Goal: Transaction & Acquisition: Purchase product/service

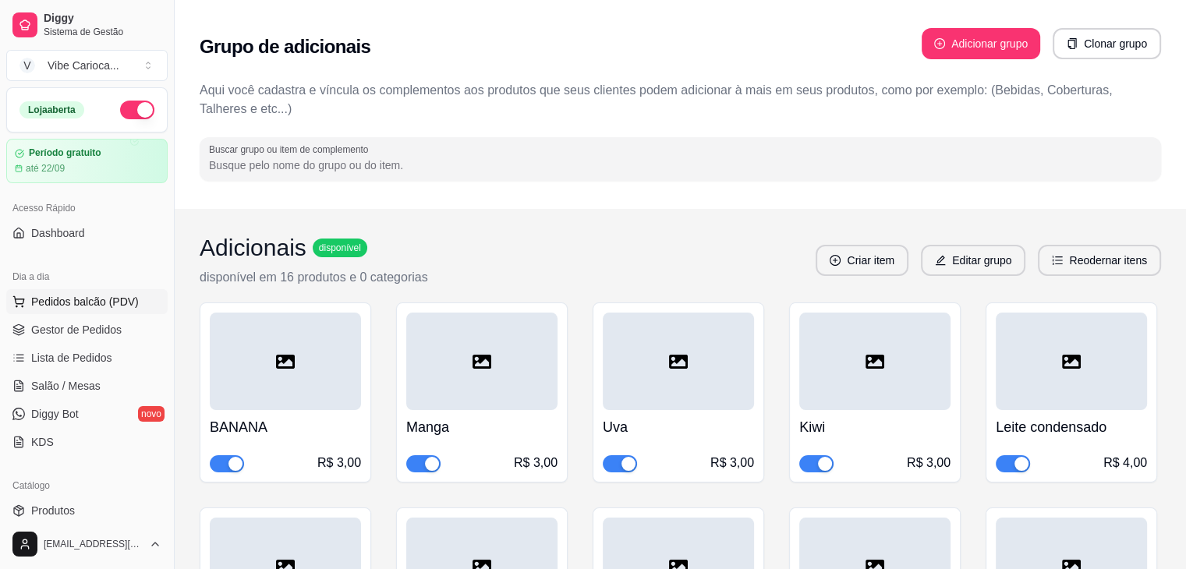
click at [91, 300] on span "Pedidos balcão (PDV)" at bounding box center [85, 302] width 108 height 16
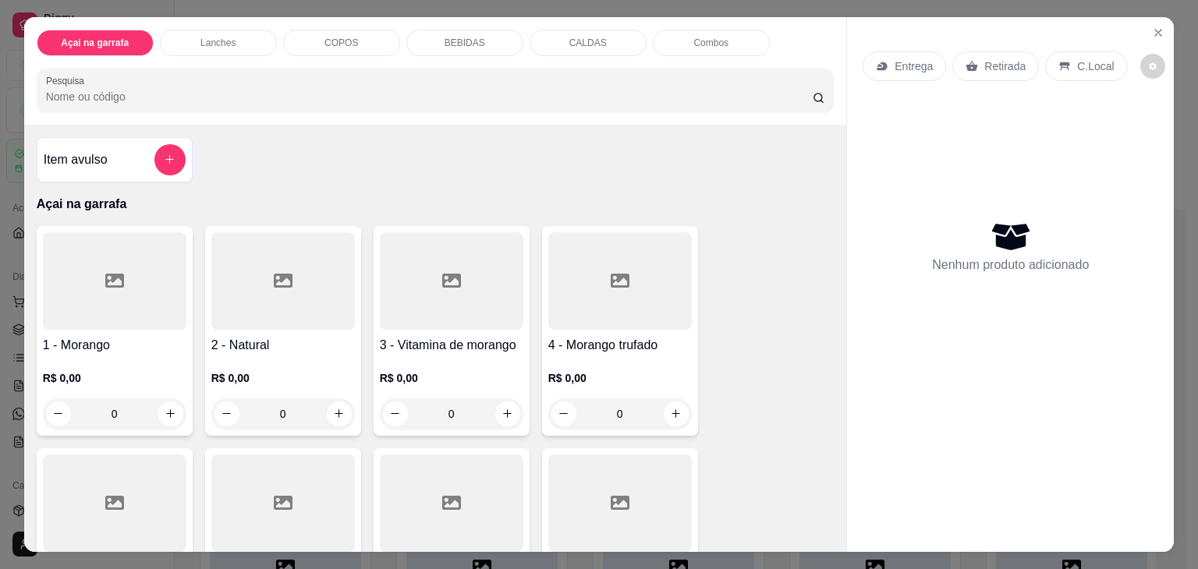
click at [334, 89] on input "Pesquisa" at bounding box center [429, 97] width 767 height 16
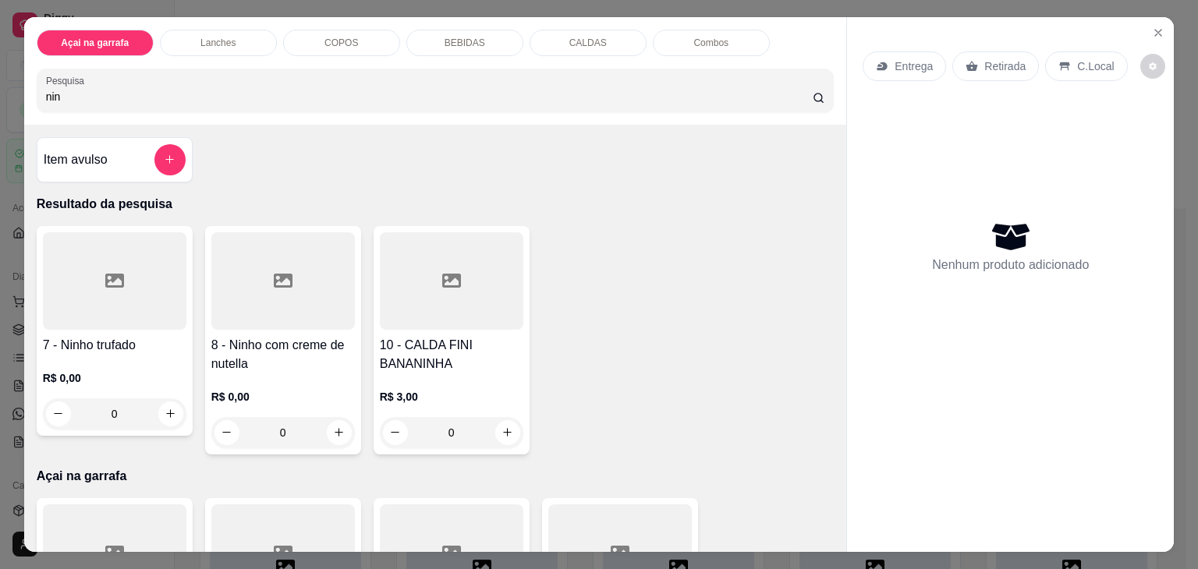
type input "nin"
click at [97, 278] on div at bounding box center [115, 280] width 144 height 97
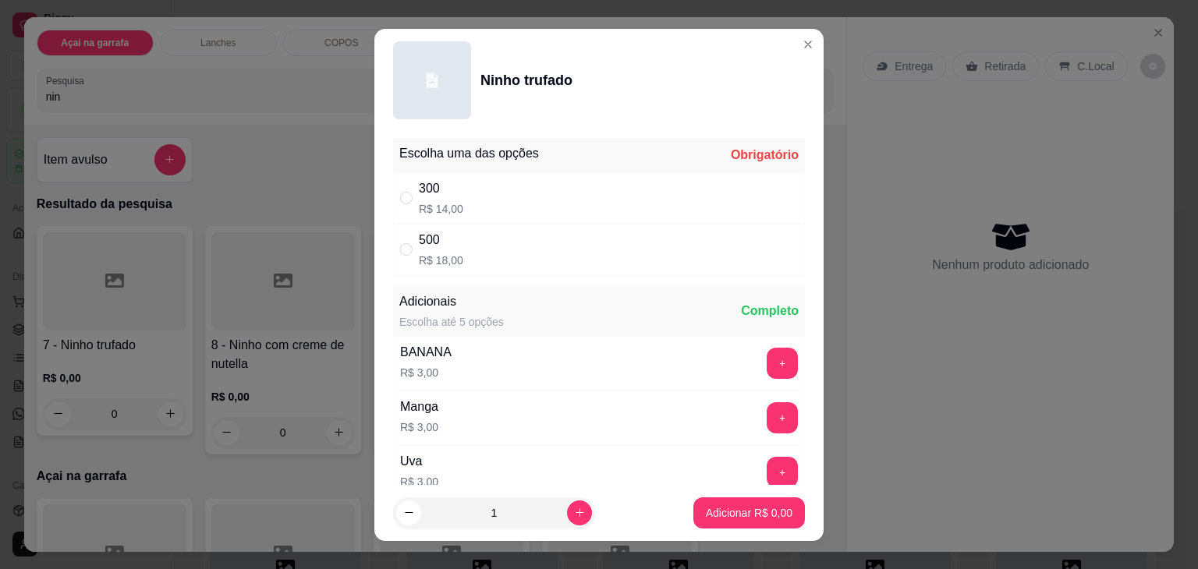
click at [399, 185] on div "300 R$ 14,00" at bounding box center [599, 197] width 412 height 51
radio input "true"
click at [750, 509] on p "Adicionar R$ 14,00" at bounding box center [746, 513] width 93 height 16
type input "1"
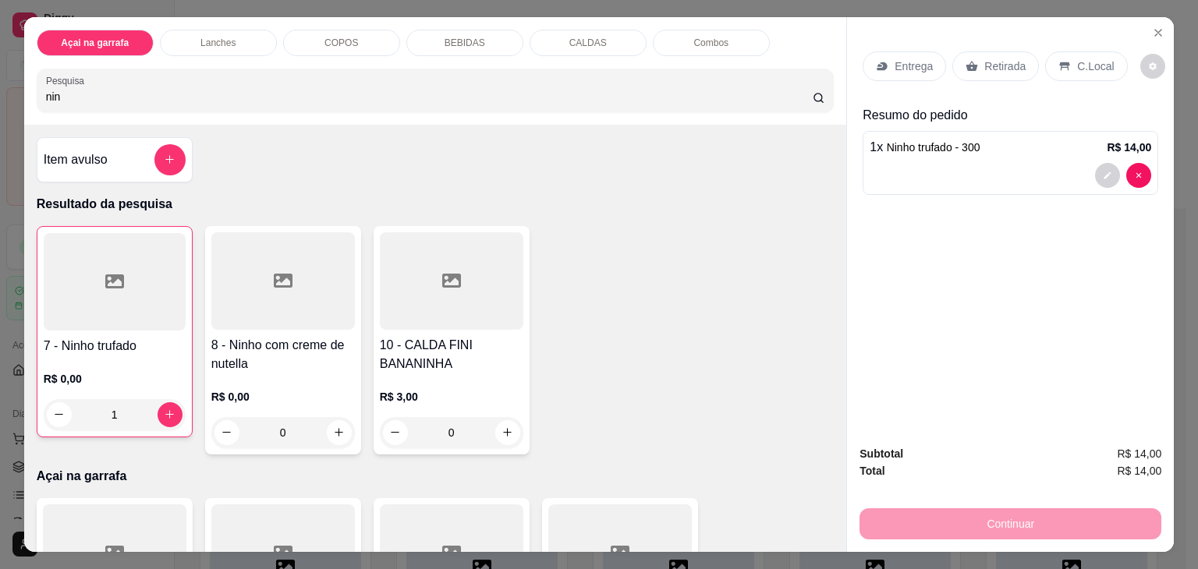
click at [1072, 51] on div "C.Local" at bounding box center [1086, 66] width 82 height 30
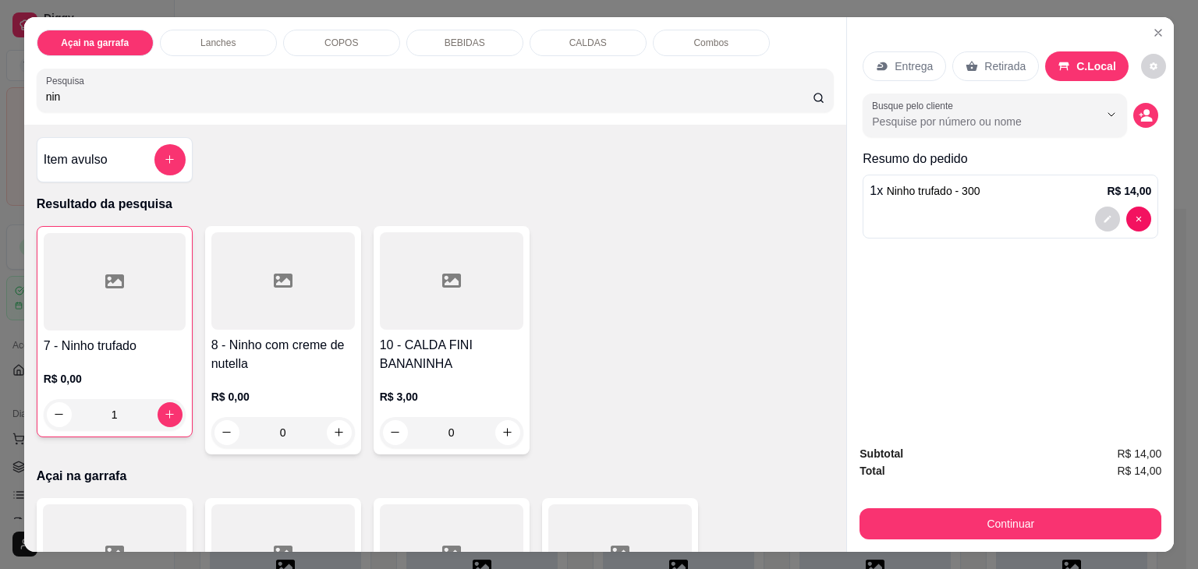
click at [1079, 536] on div "Subtotal R$ 14,00 Total R$ 14,00 Continuar" at bounding box center [1010, 492] width 327 height 119
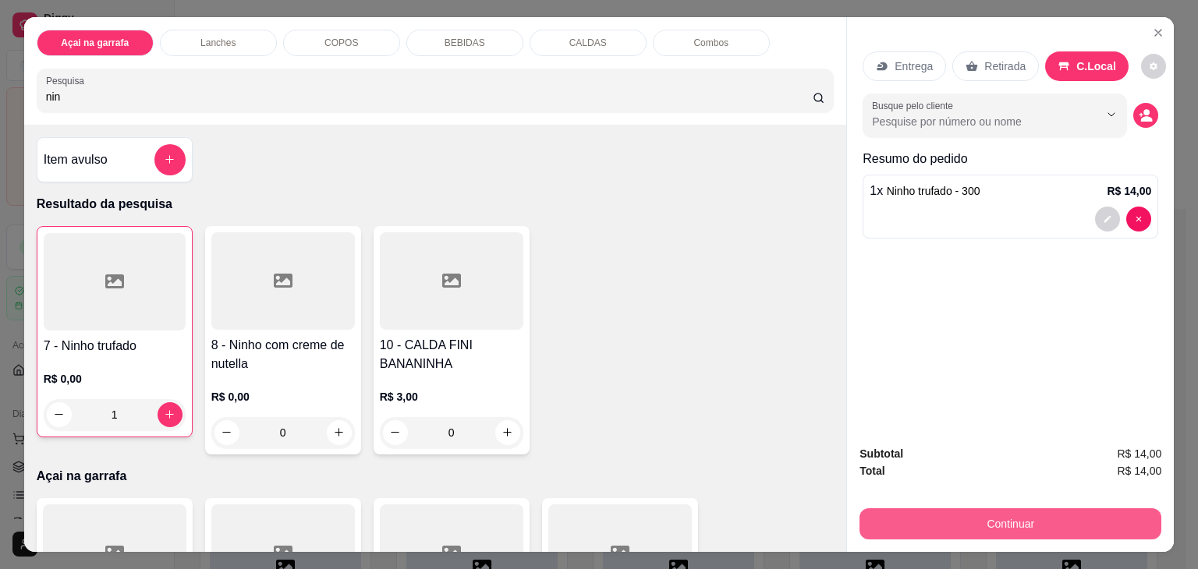
click at [1081, 525] on button "Continuar" at bounding box center [1010, 524] width 302 height 31
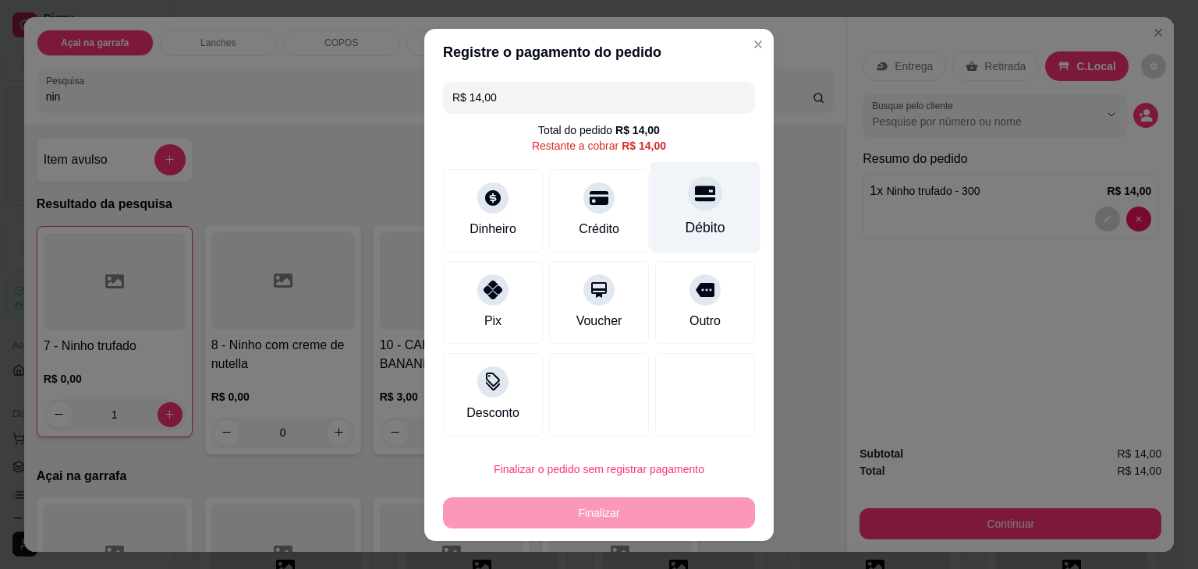
click at [675, 218] on div "Débito" at bounding box center [705, 206] width 110 height 91
type input "R$ 0,00"
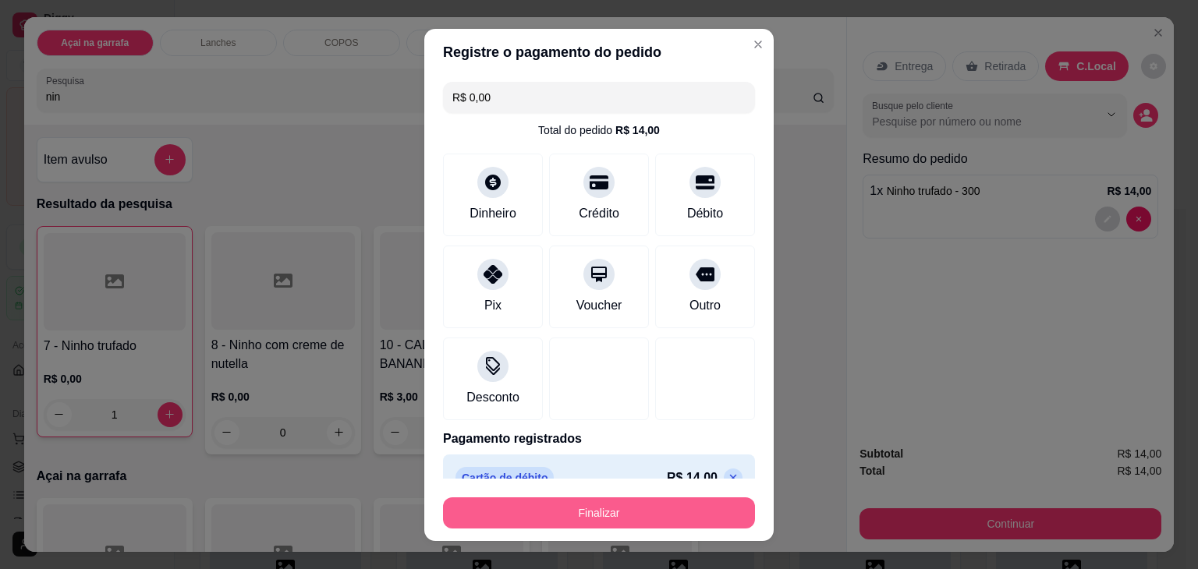
click at [658, 515] on button "Finalizar" at bounding box center [599, 513] width 312 height 31
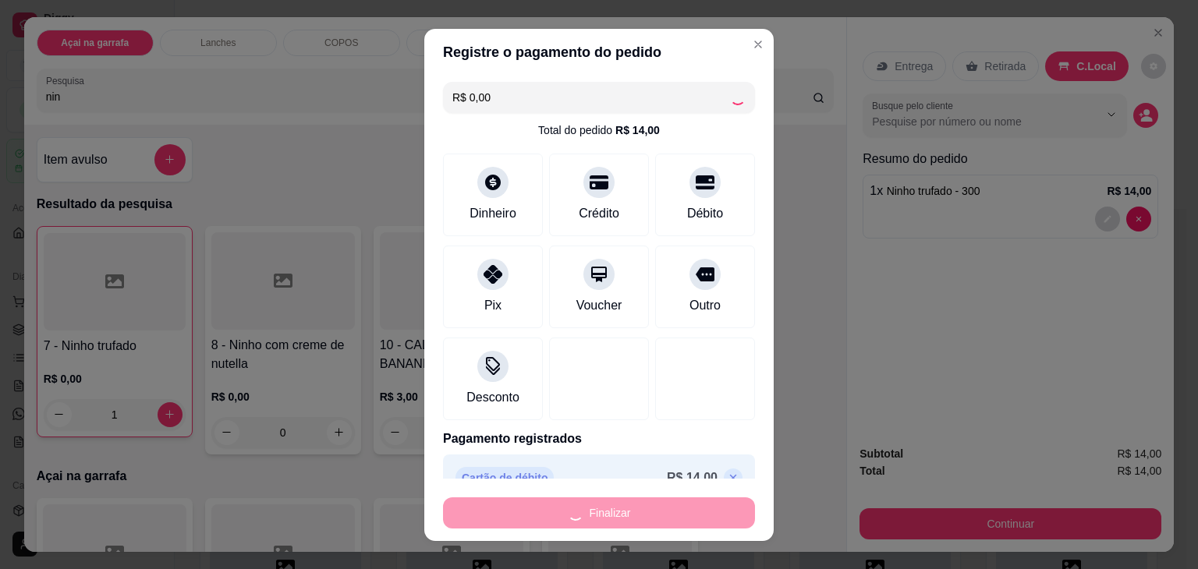
type input "0"
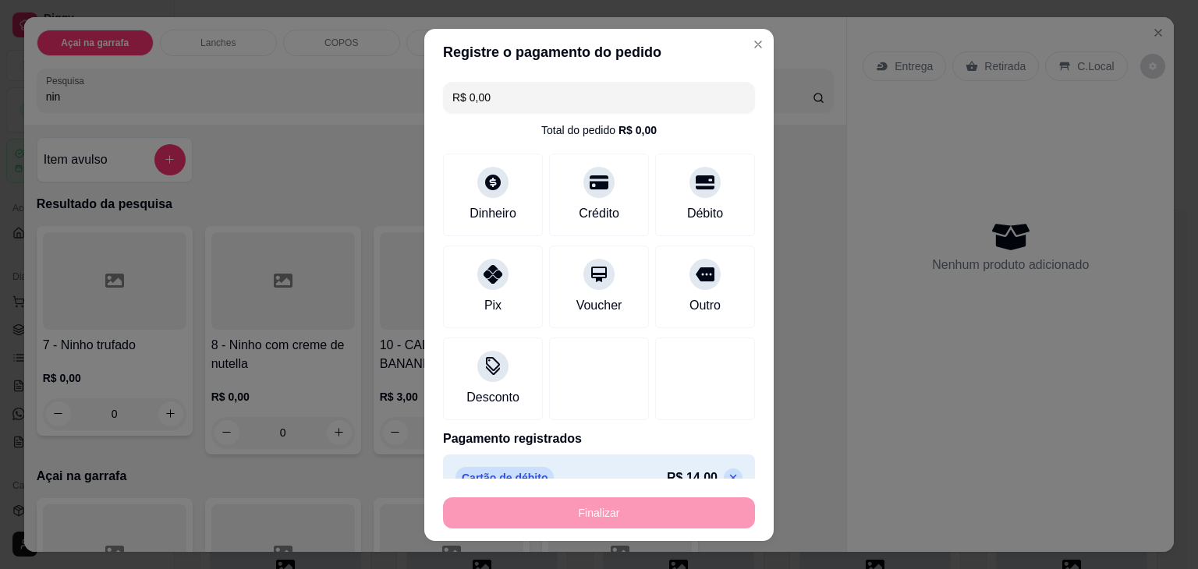
type input "-R$ 14,00"
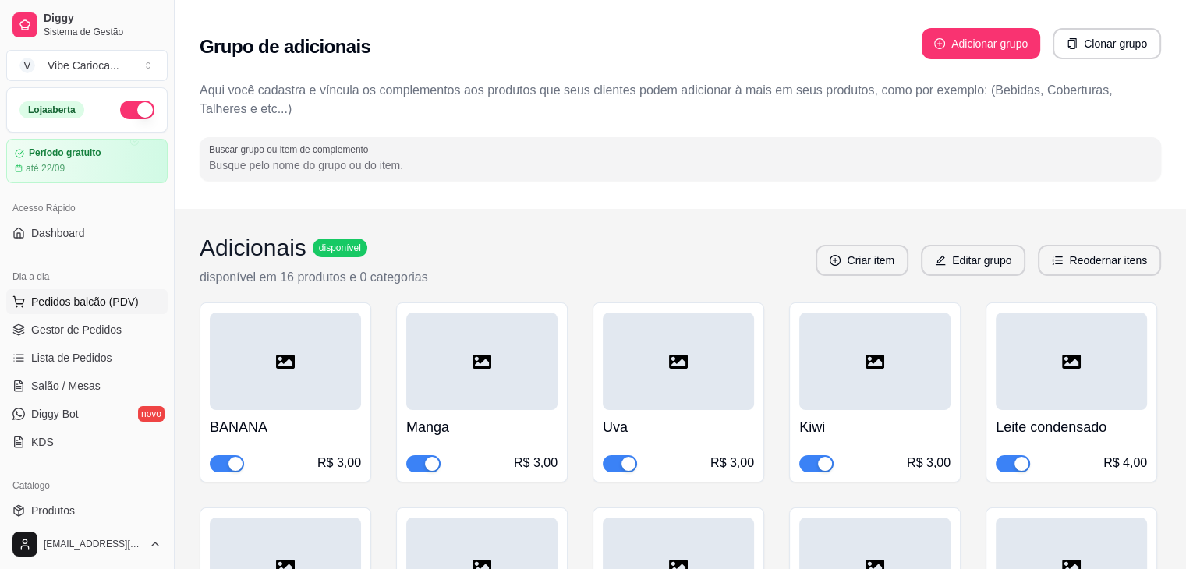
click at [106, 303] on span "Pedidos balcão (PDV)" at bounding box center [85, 302] width 108 height 16
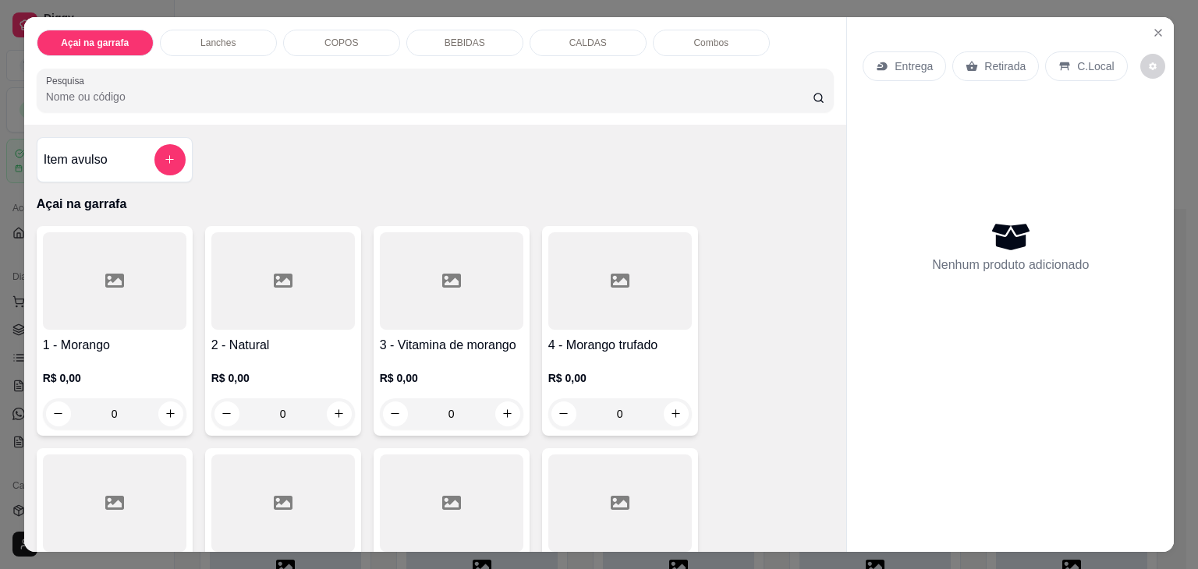
click at [324, 37] on p "COPOS" at bounding box center [341, 43] width 34 height 12
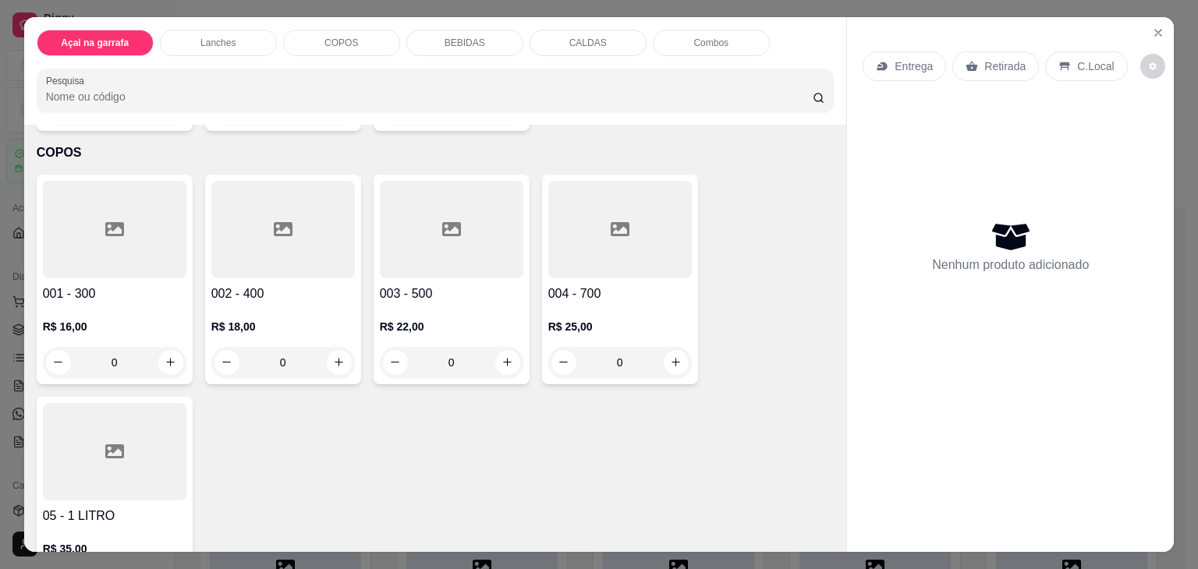
scroll to position [38, 0]
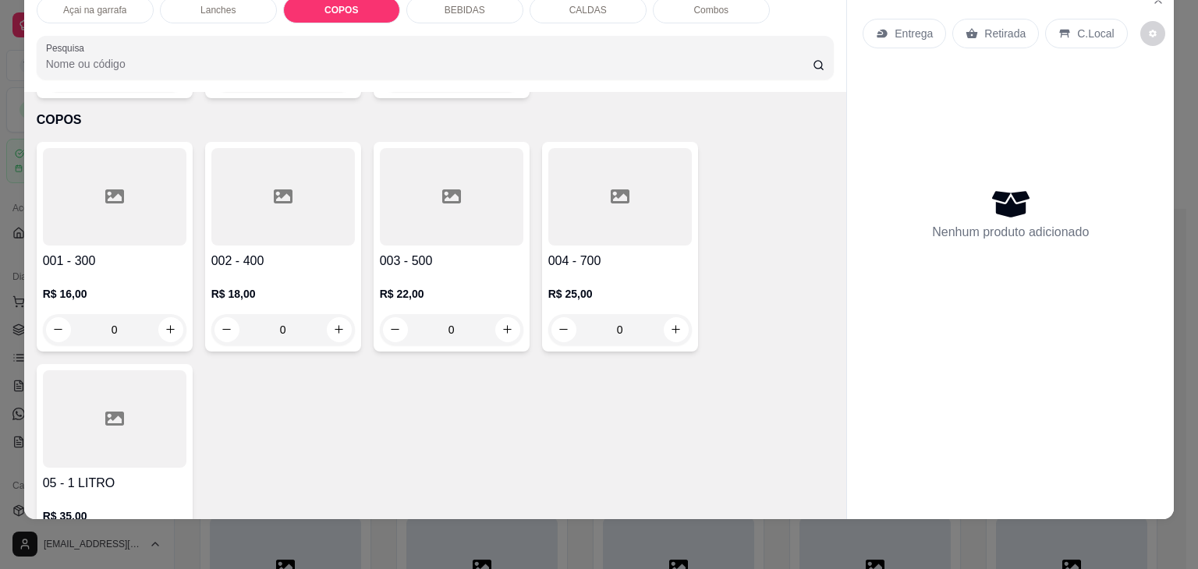
click at [155, 177] on div at bounding box center [115, 196] width 144 height 97
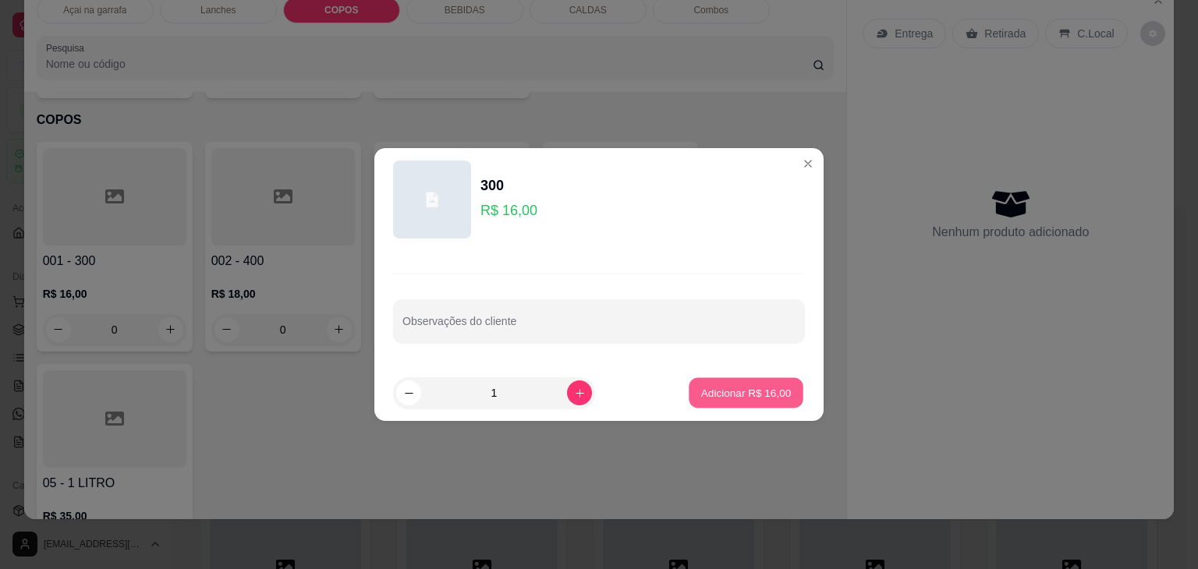
click at [705, 401] on button "Adicionar R$ 16,00" at bounding box center [746, 393] width 115 height 30
type input "1"
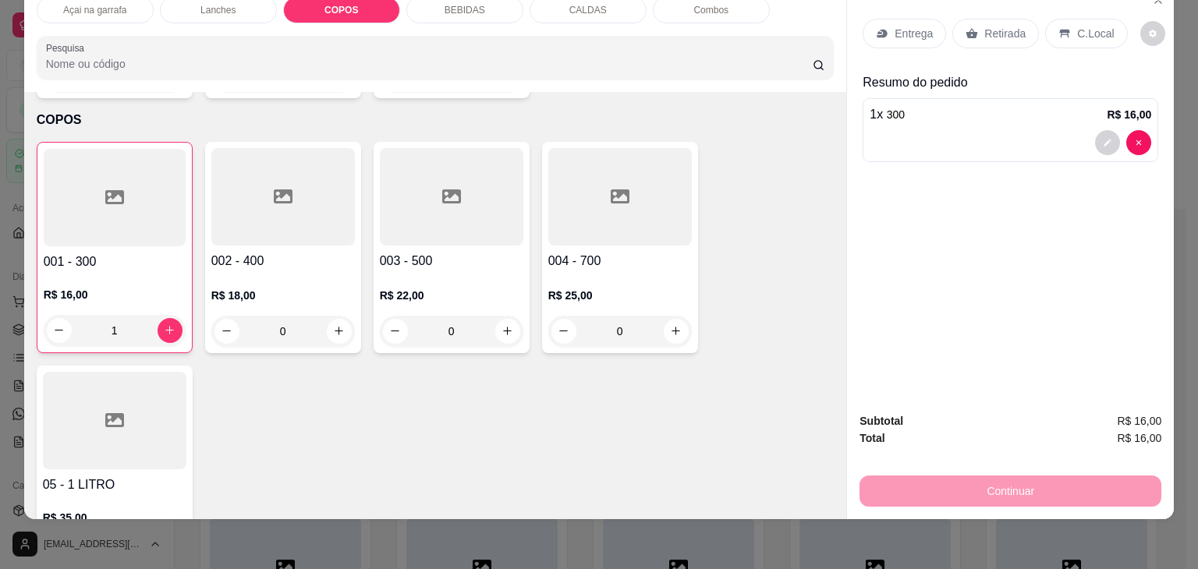
click at [1063, 25] on div "C.Local" at bounding box center [1086, 34] width 82 height 30
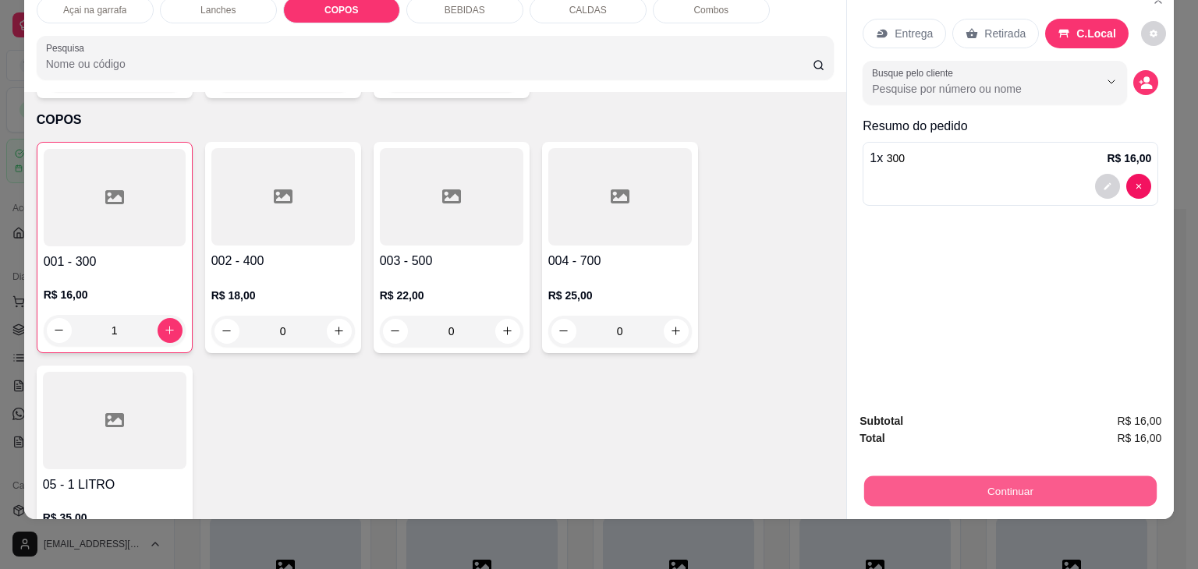
click at [916, 484] on button "Continuar" at bounding box center [1010, 492] width 292 height 30
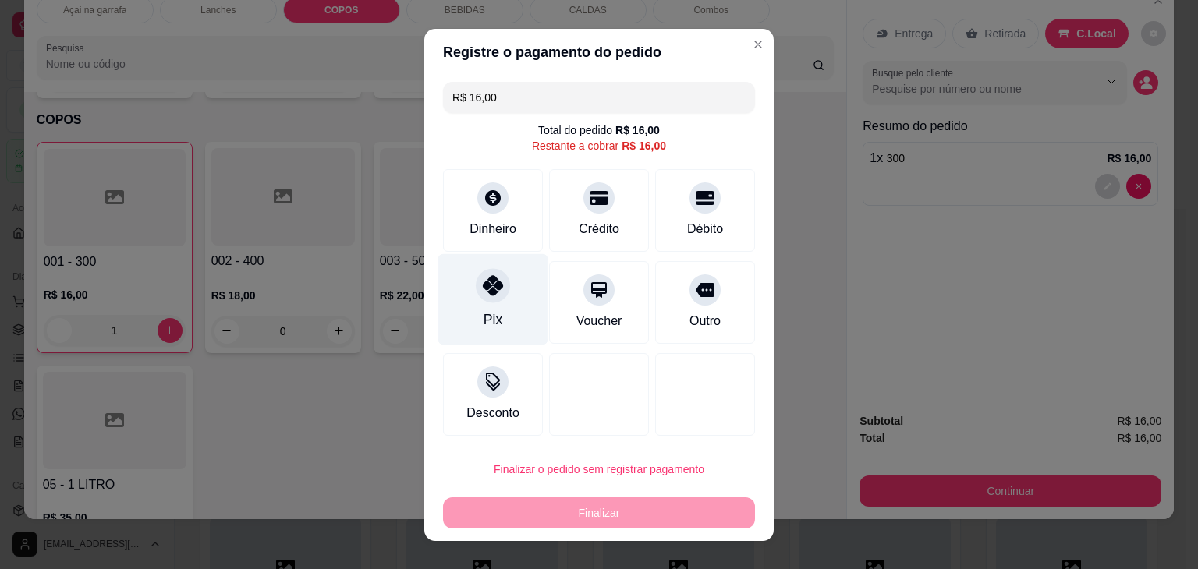
click at [480, 299] on div at bounding box center [493, 285] width 34 height 34
type input "R$ 0,00"
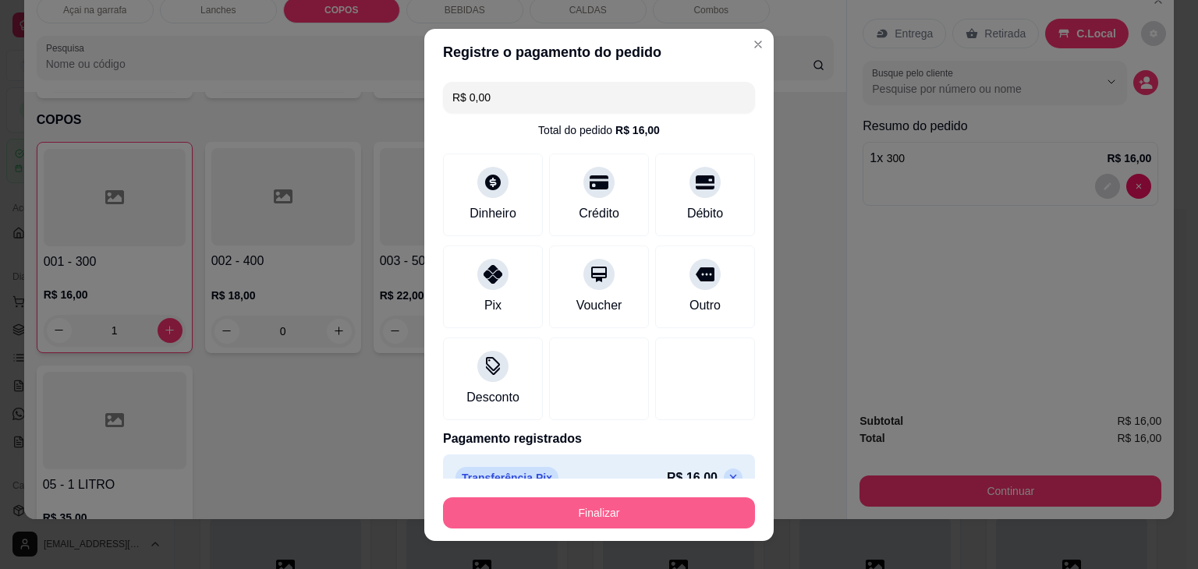
click at [594, 516] on button "Finalizar" at bounding box center [599, 513] width 312 height 31
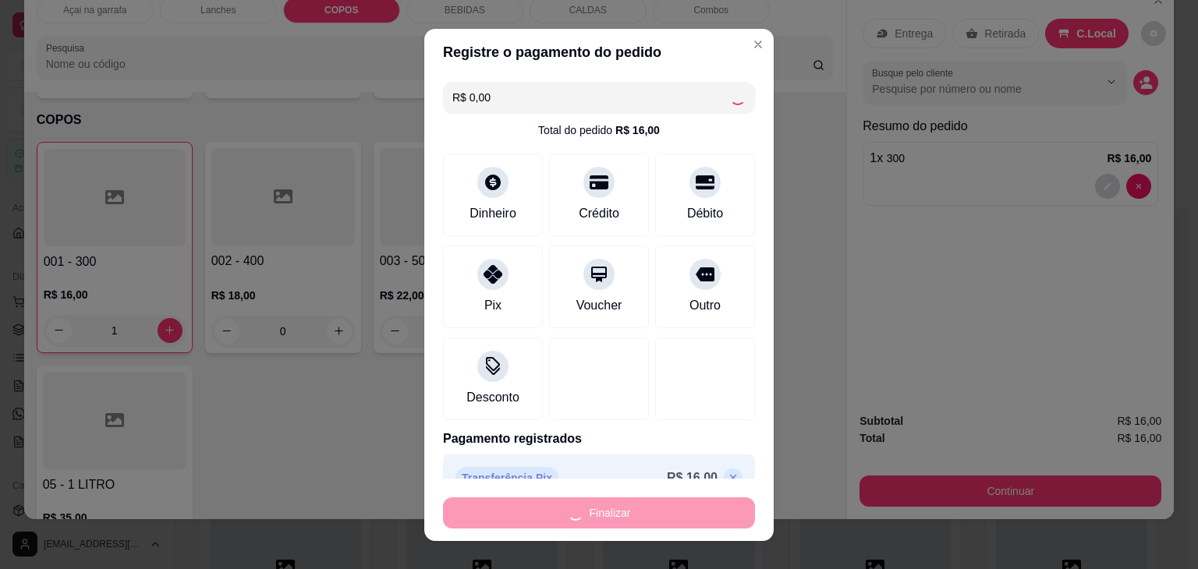
type input "0"
type input "-R$ 16,00"
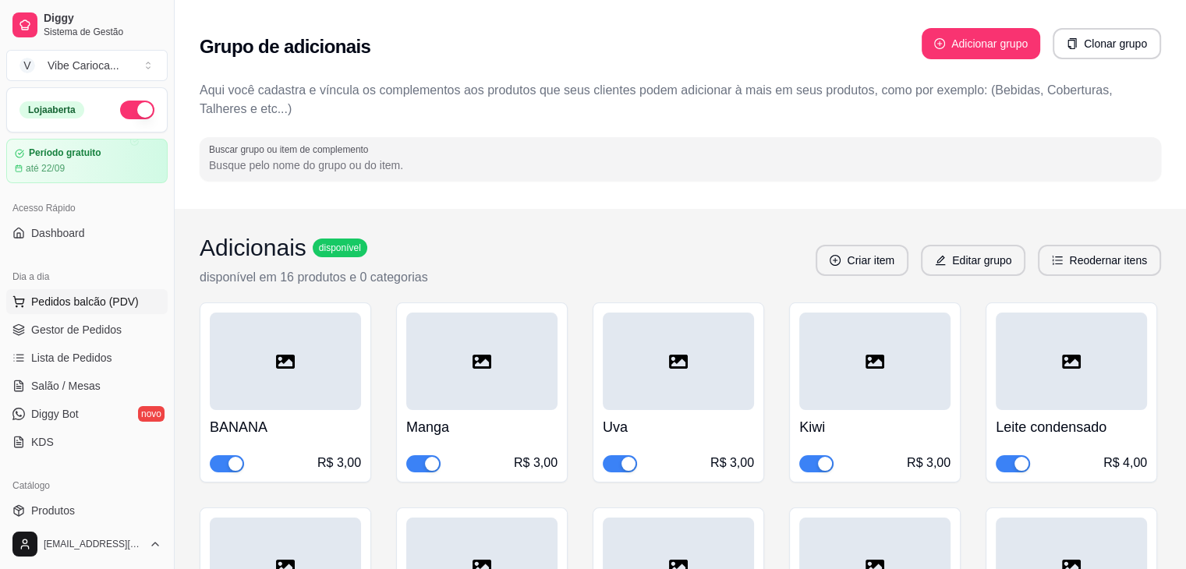
click at [89, 292] on button "Pedidos balcão (PDV)" at bounding box center [86, 301] width 161 height 25
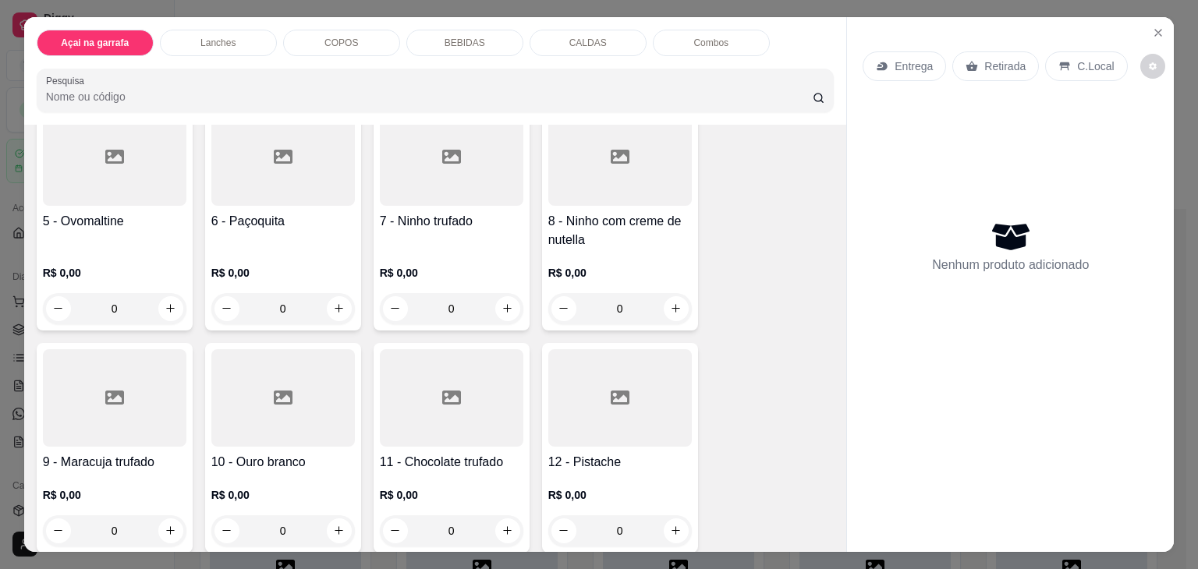
scroll to position [312, 0]
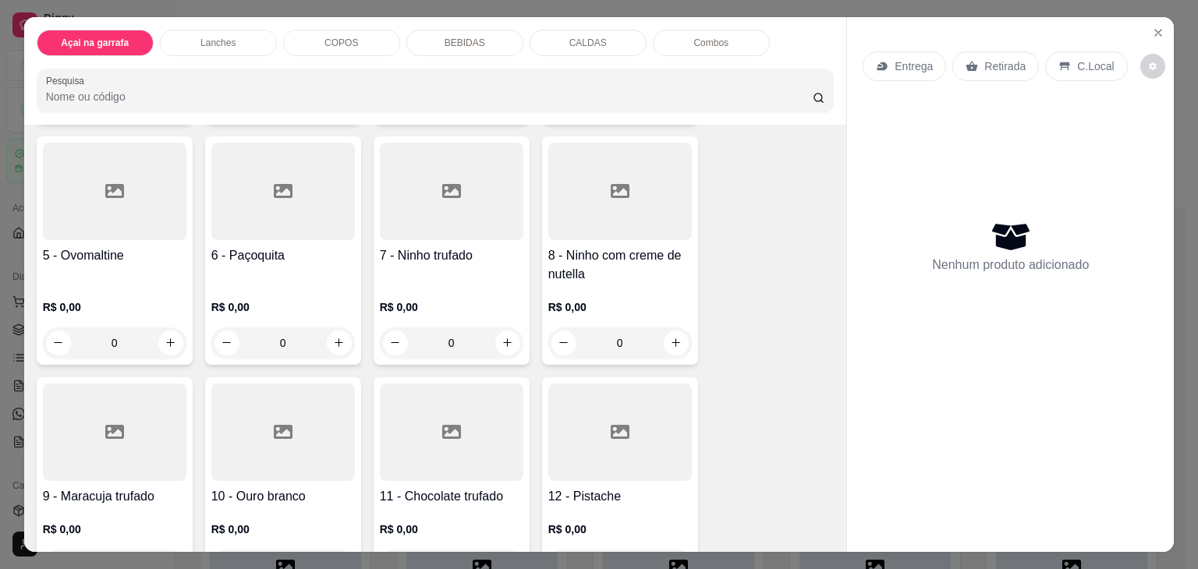
click at [275, 192] on icon at bounding box center [283, 191] width 19 height 19
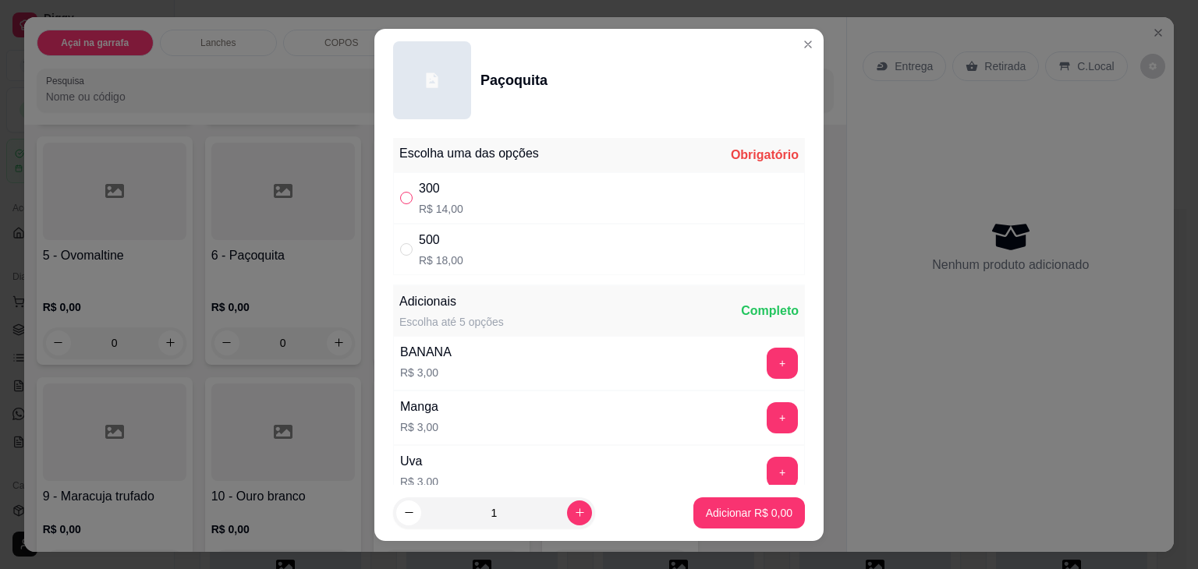
click at [400, 200] on input "" at bounding box center [406, 198] width 12 height 12
radio input "true"
click at [735, 519] on p "Adicionar R$ 14,00" at bounding box center [746, 513] width 93 height 16
type input "1"
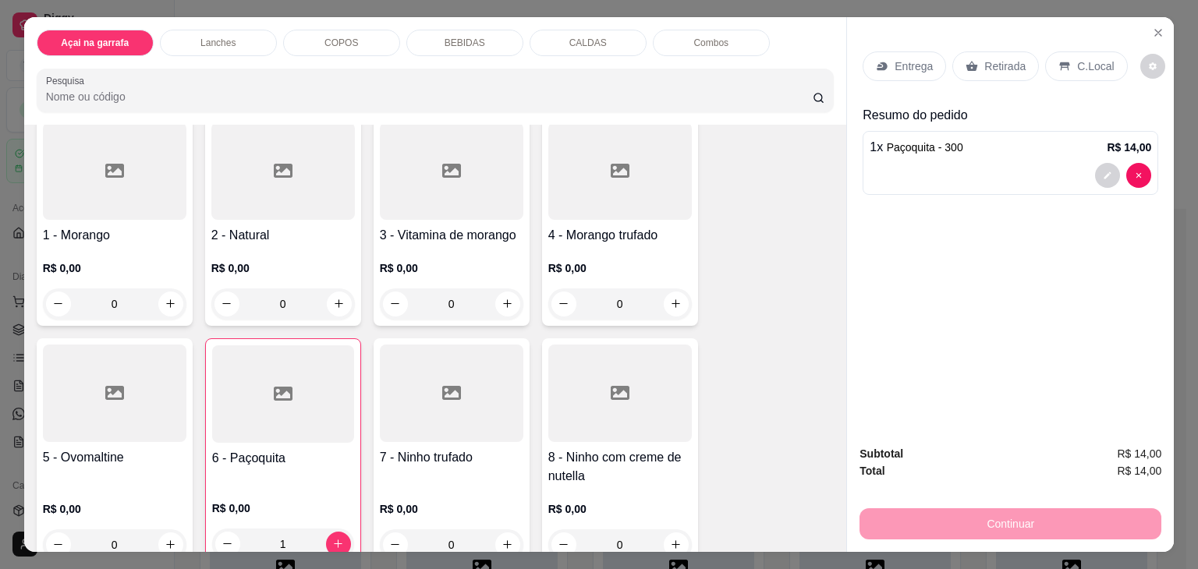
scroll to position [0, 0]
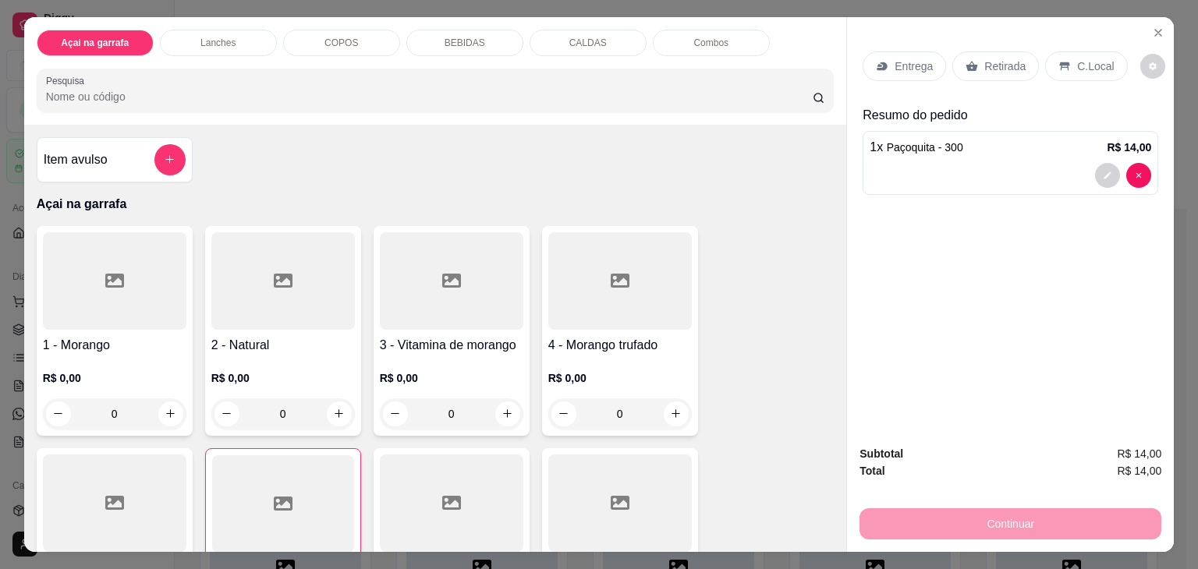
click at [330, 44] on div "COPOS" at bounding box center [341, 43] width 117 height 27
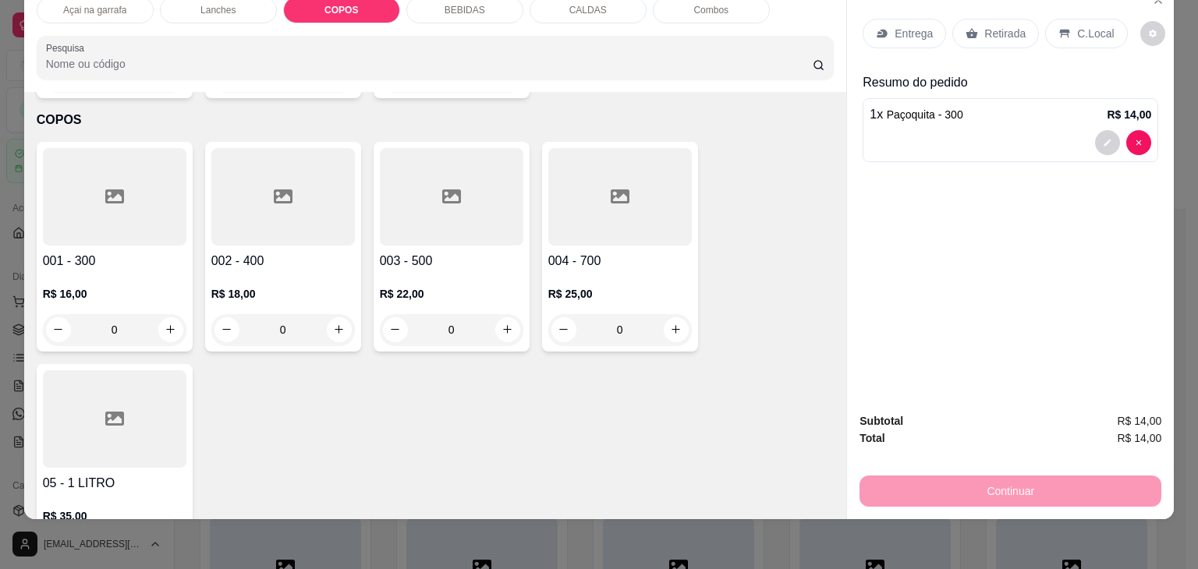
click at [154, 183] on div at bounding box center [115, 196] width 144 height 97
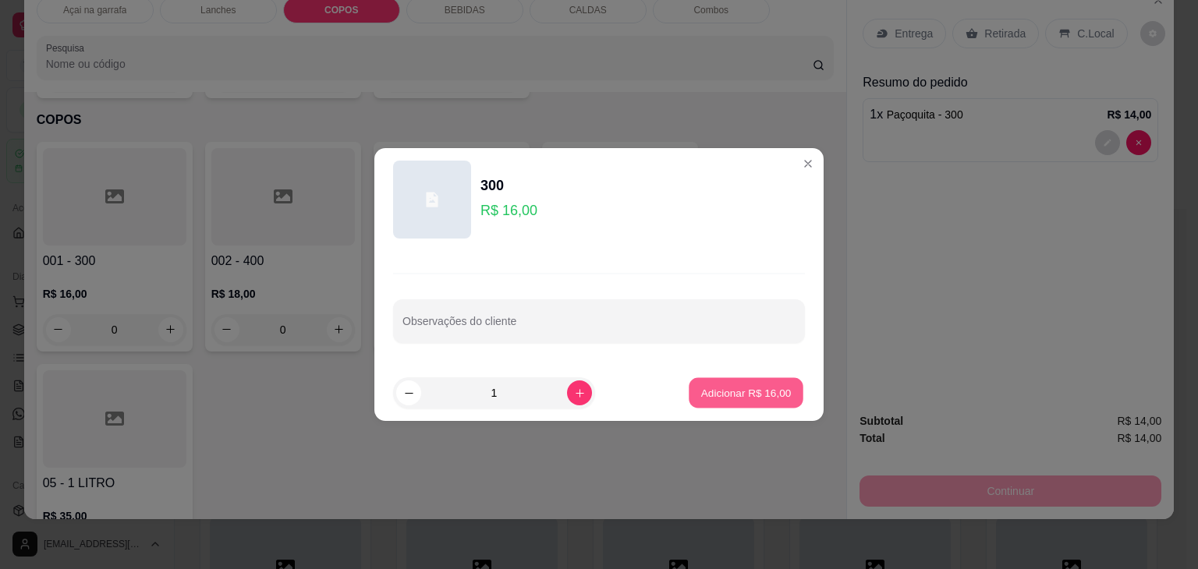
click at [740, 397] on p "Adicionar R$ 16,00" at bounding box center [746, 392] width 90 height 15
type input "1"
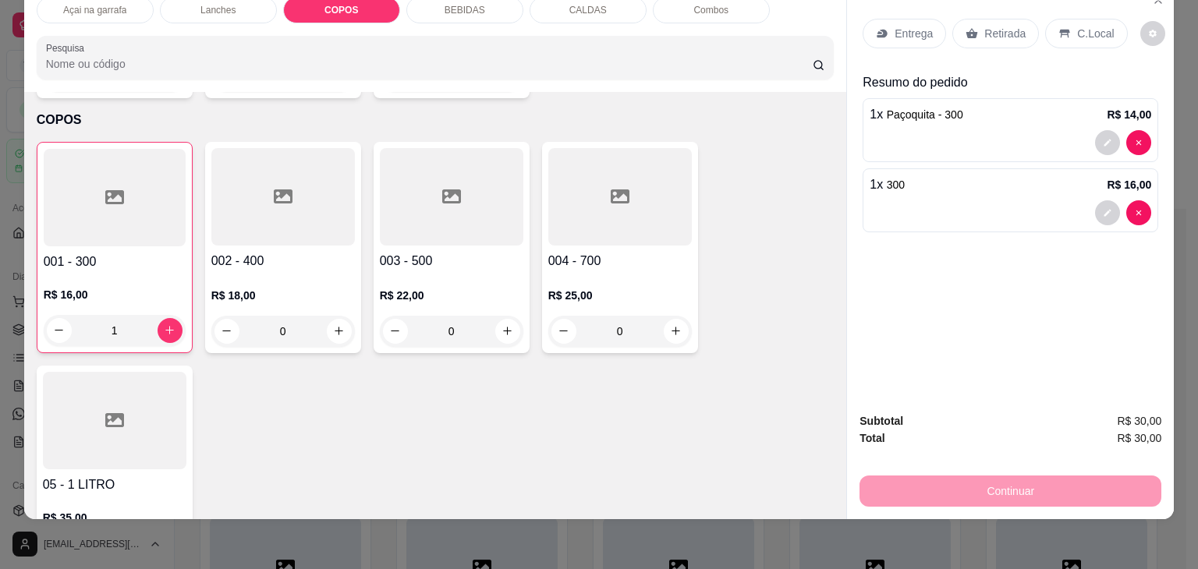
click at [1079, 26] on p "C.Local" at bounding box center [1095, 34] width 37 height 16
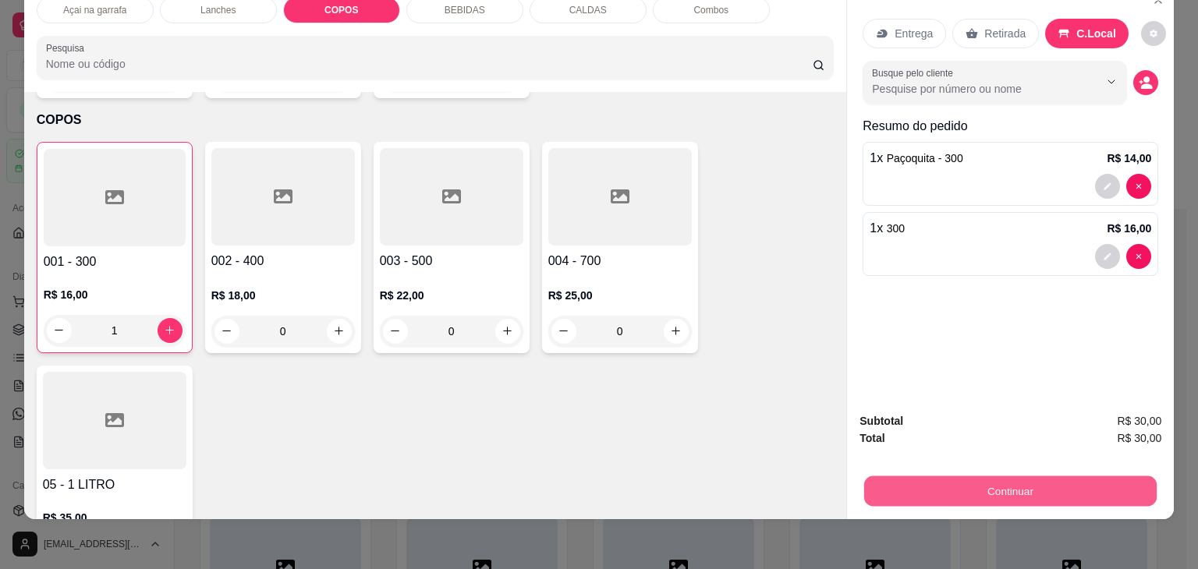
click at [951, 480] on button "Continuar" at bounding box center [1010, 492] width 292 height 30
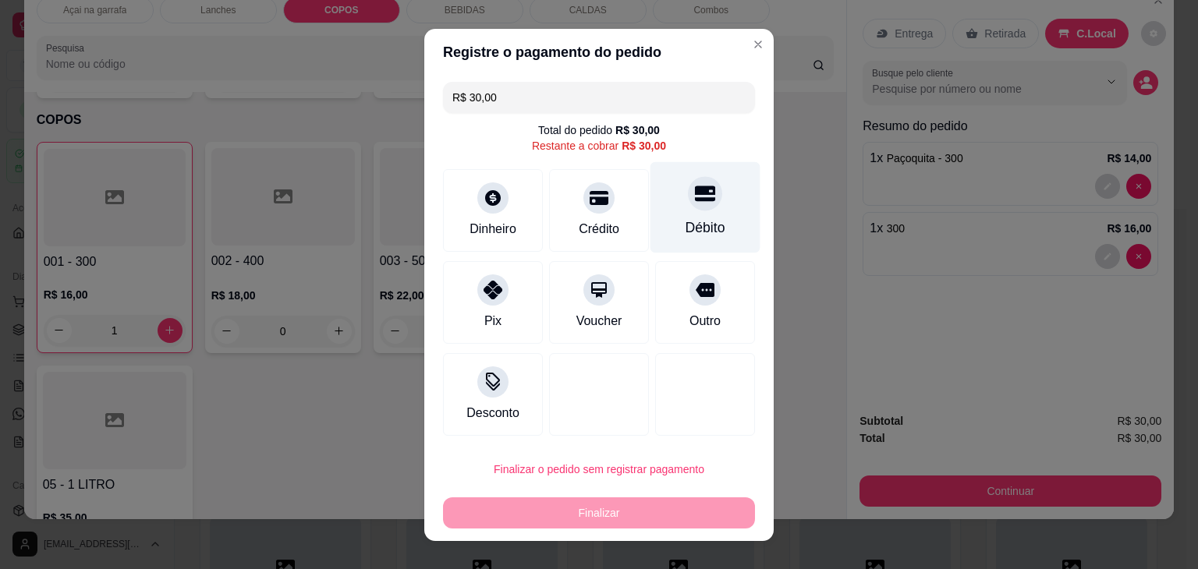
click at [696, 204] on div at bounding box center [705, 193] width 34 height 34
type input "R$ 0,00"
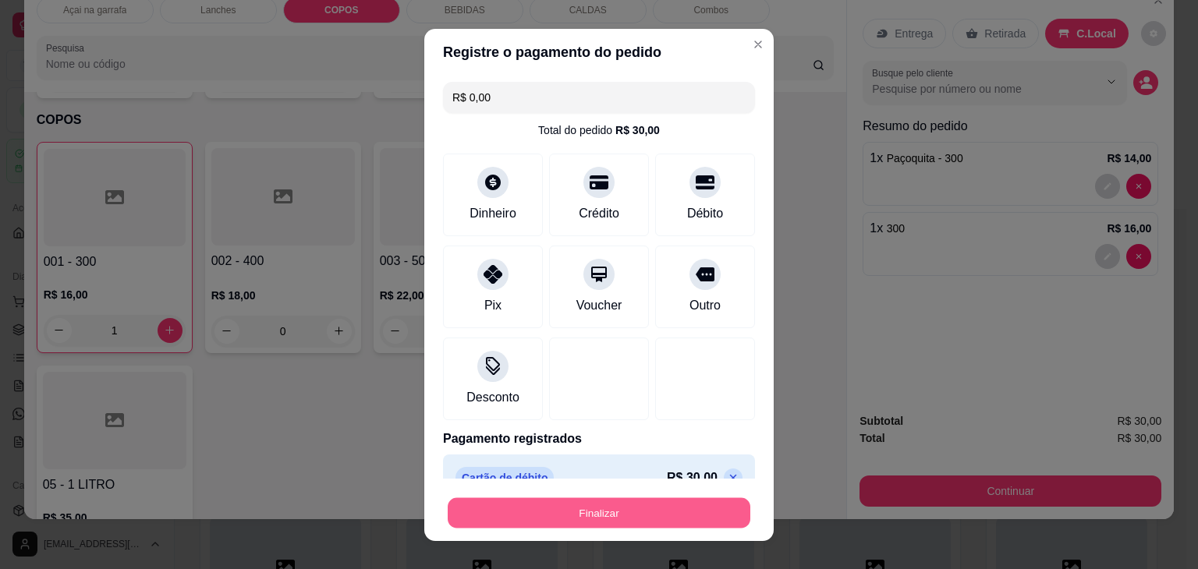
click at [634, 526] on button "Finalizar" at bounding box center [599, 513] width 303 height 30
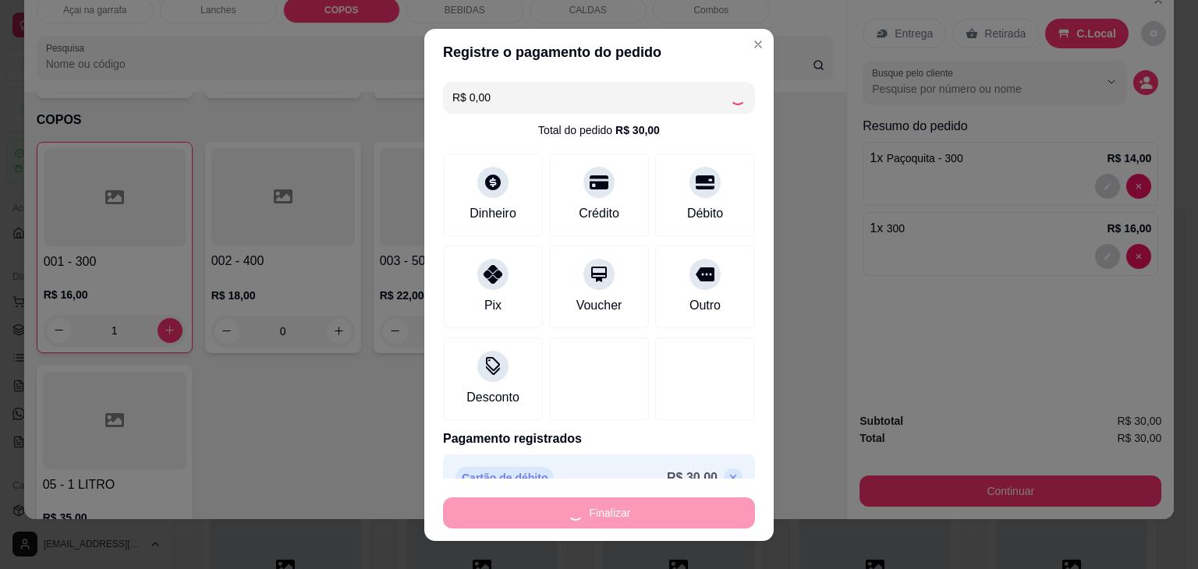
type input "0"
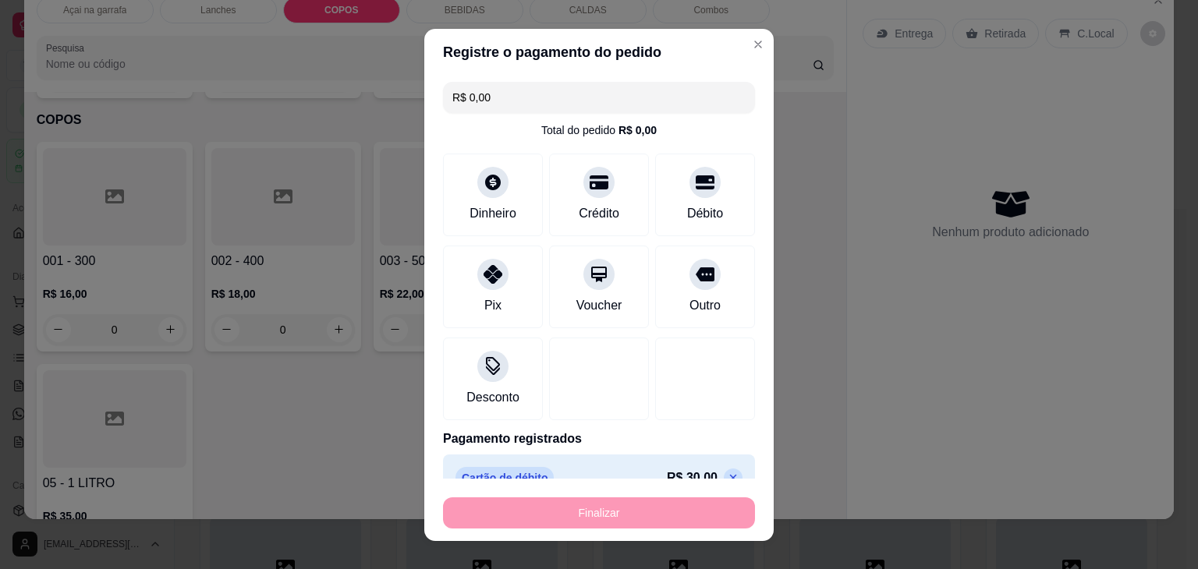
type input "-R$ 30,00"
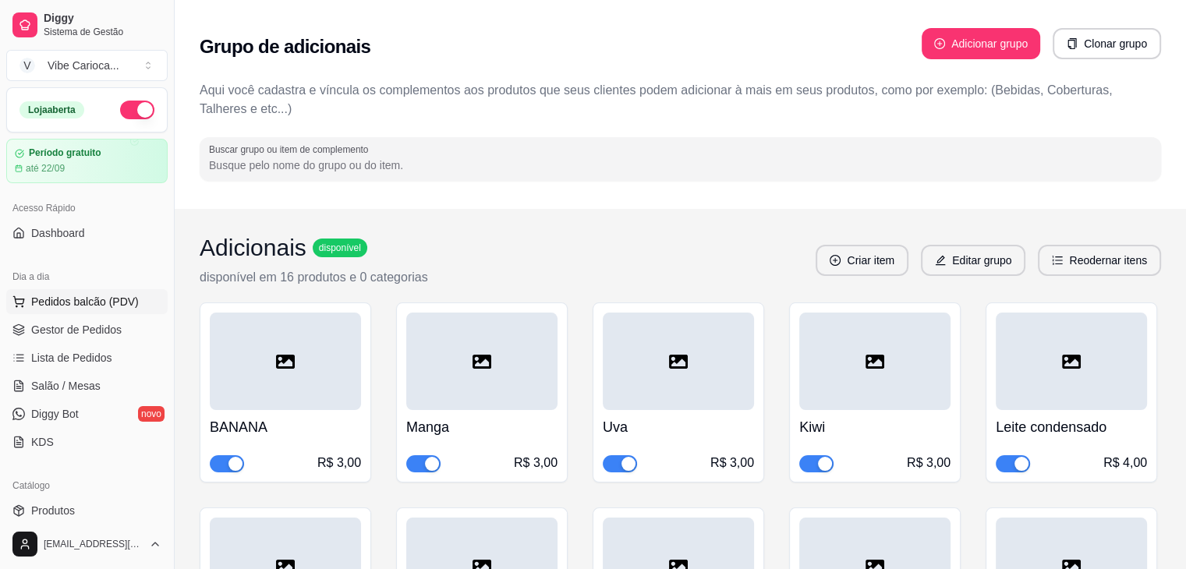
click at [80, 294] on span "Pedidos balcão (PDV)" at bounding box center [85, 302] width 108 height 16
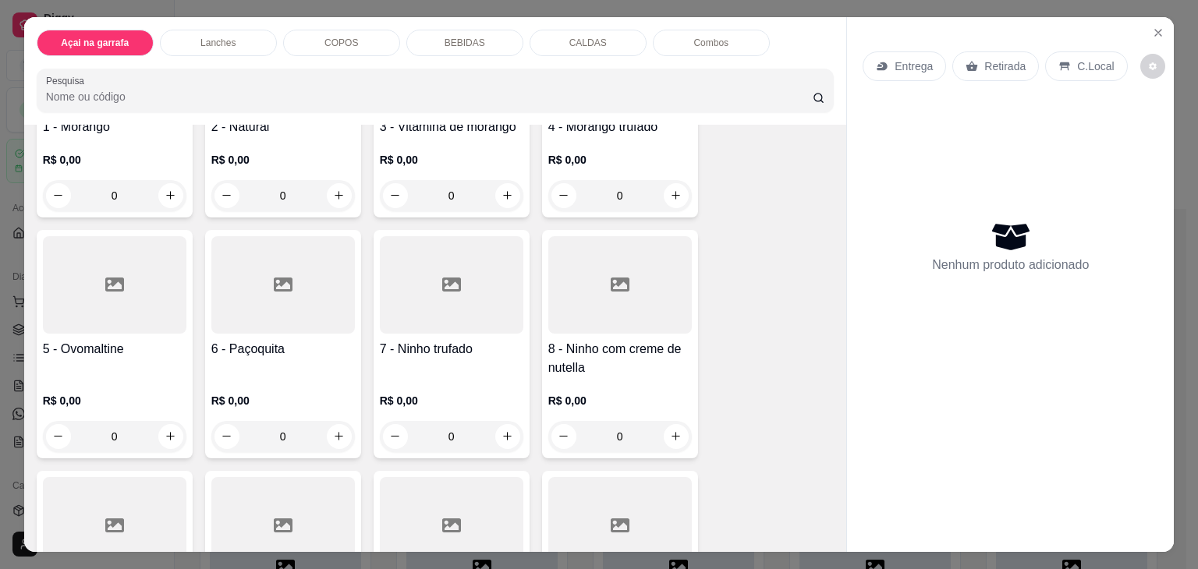
scroll to position [390, 0]
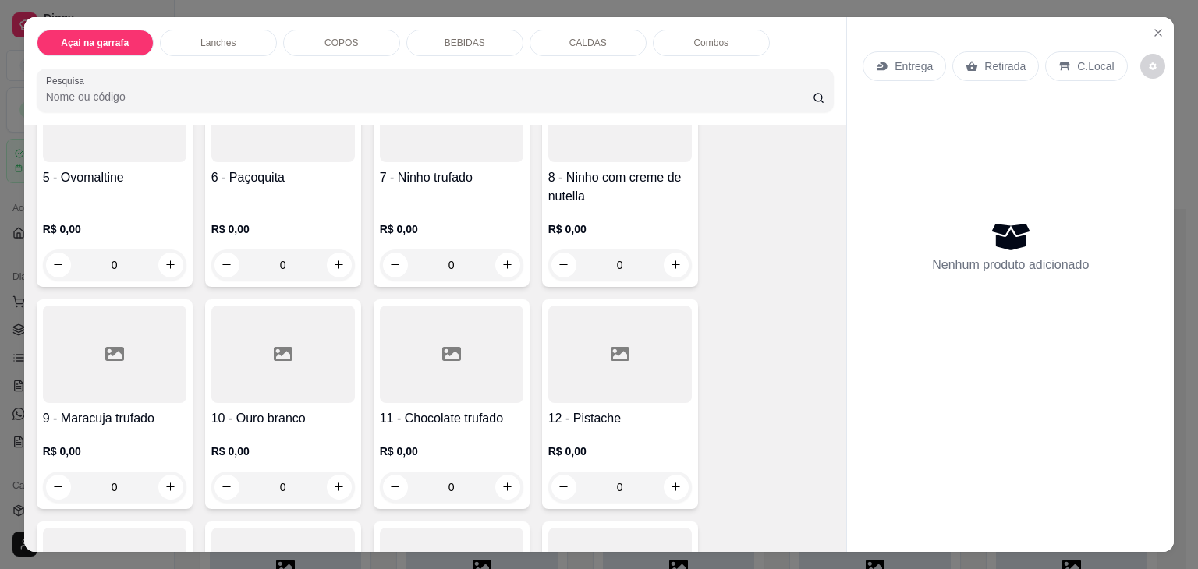
click at [170, 261] on div "0" at bounding box center [115, 265] width 144 height 31
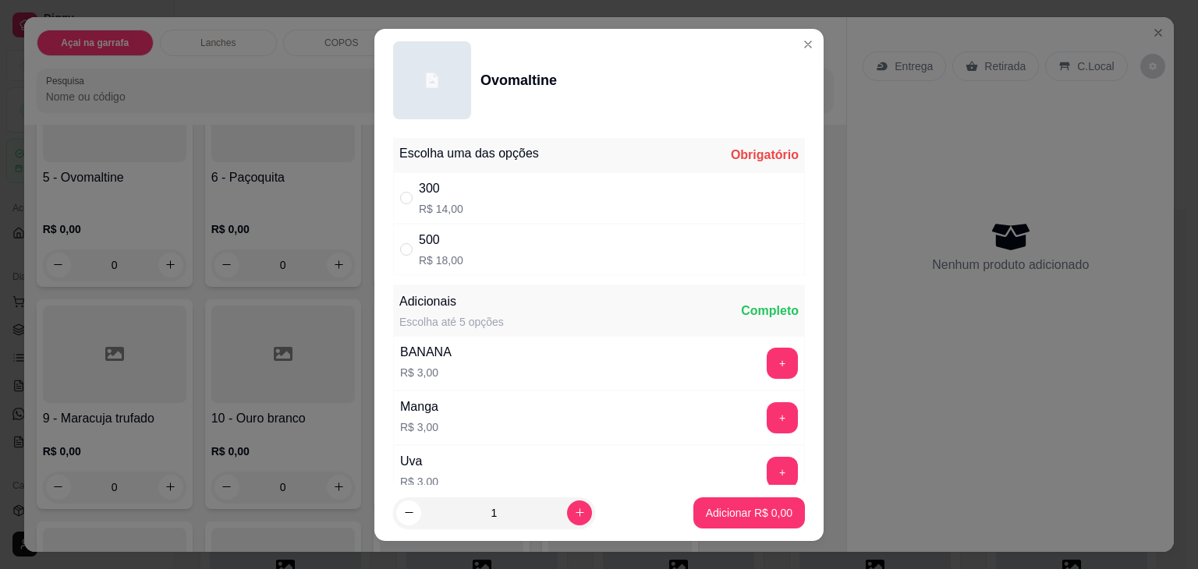
click at [562, 247] on div "500 R$ 18,00" at bounding box center [599, 249] width 412 height 51
radio input "true"
click at [741, 509] on p "Adicionar R$ 18,00" at bounding box center [746, 513] width 93 height 16
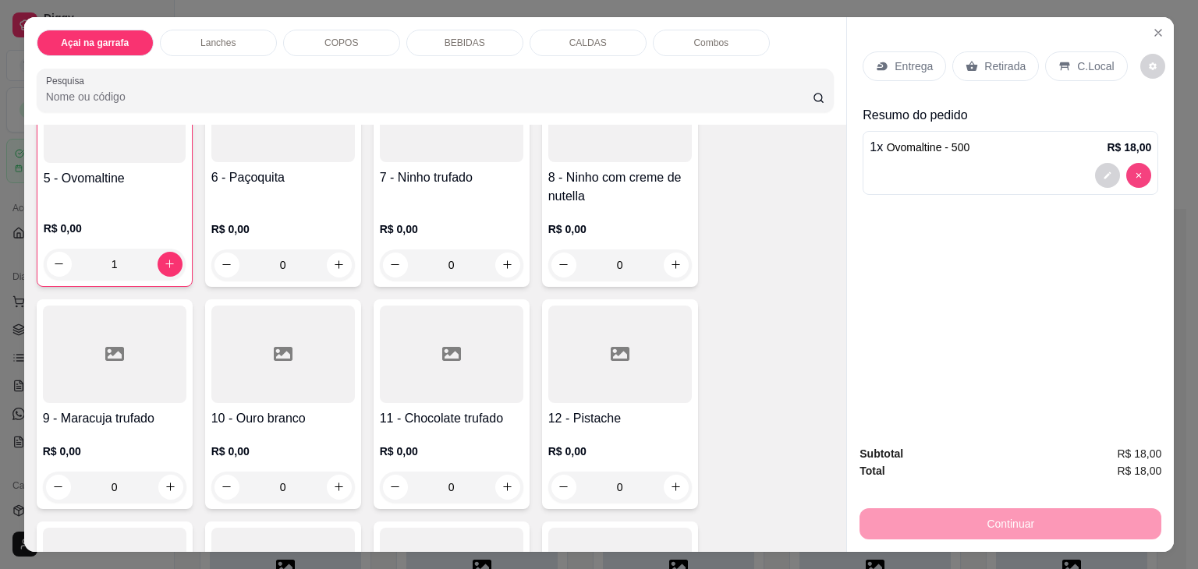
type input "0"
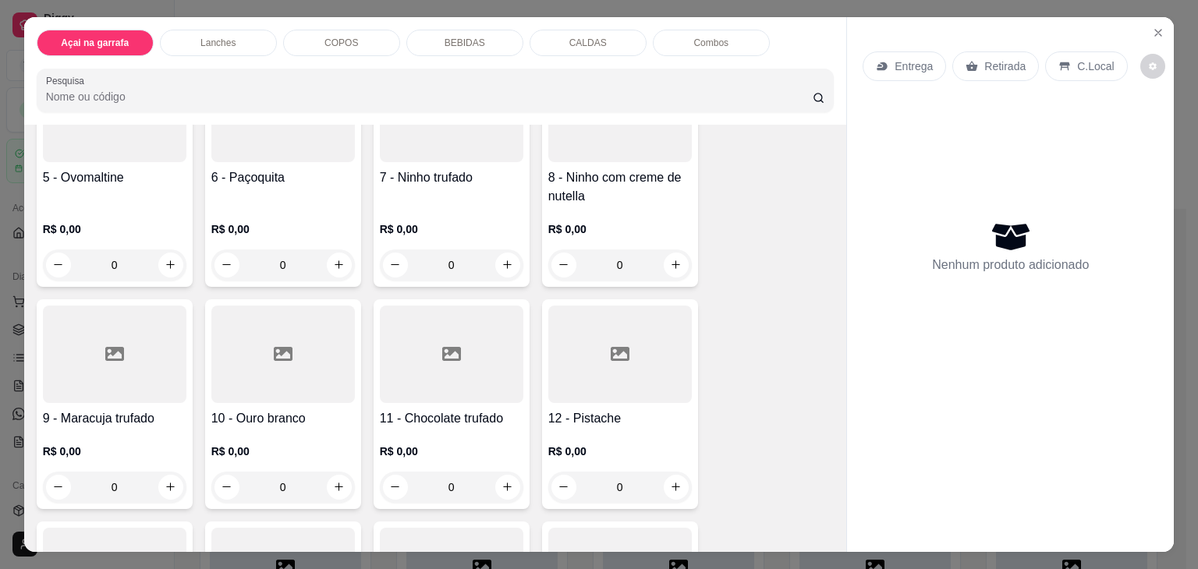
click at [328, 486] on div "0" at bounding box center [283, 487] width 144 height 31
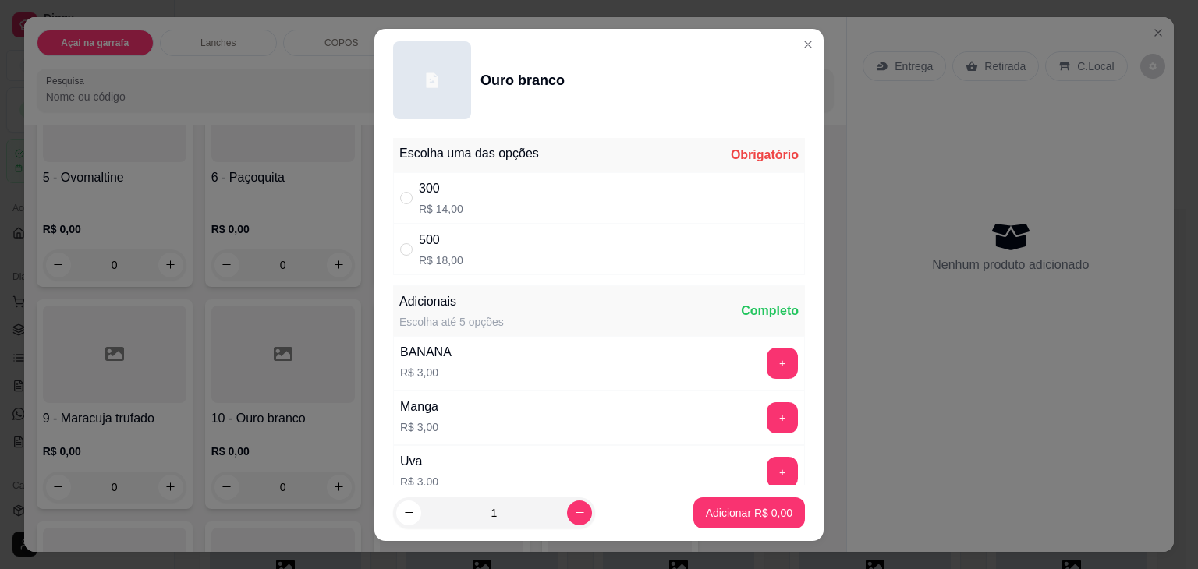
click at [576, 257] on div "500 R$ 18,00" at bounding box center [599, 249] width 412 height 51
radio input "true"
click at [729, 503] on button "Adicionar R$ 18,00" at bounding box center [746, 513] width 118 height 31
type input "1"
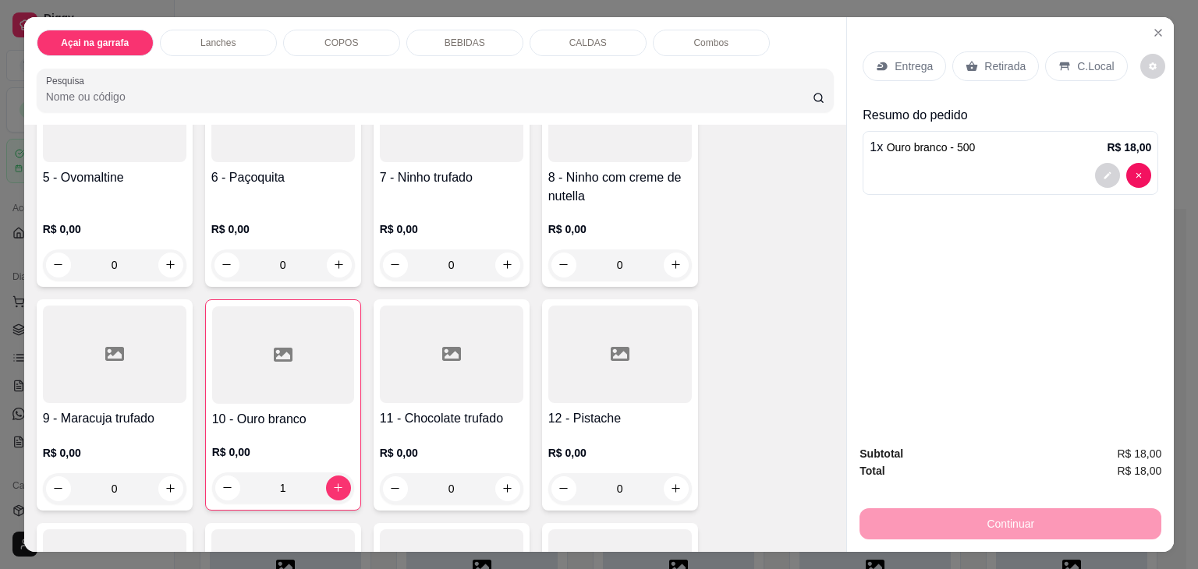
click at [1058, 63] on icon at bounding box center [1064, 66] width 12 height 12
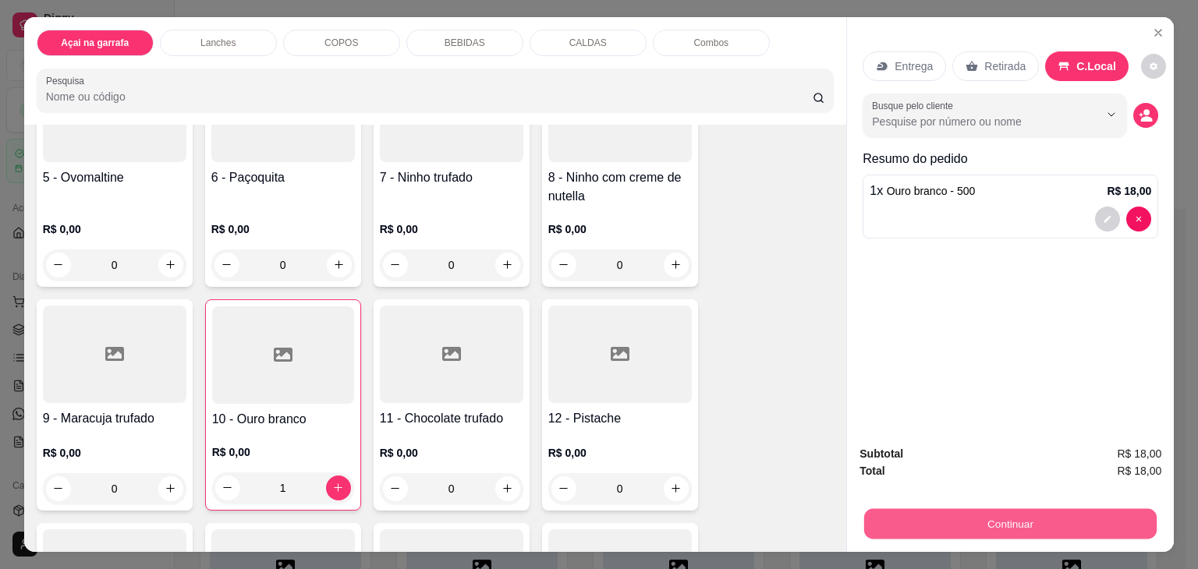
click at [1028, 523] on button "Continuar" at bounding box center [1010, 524] width 292 height 30
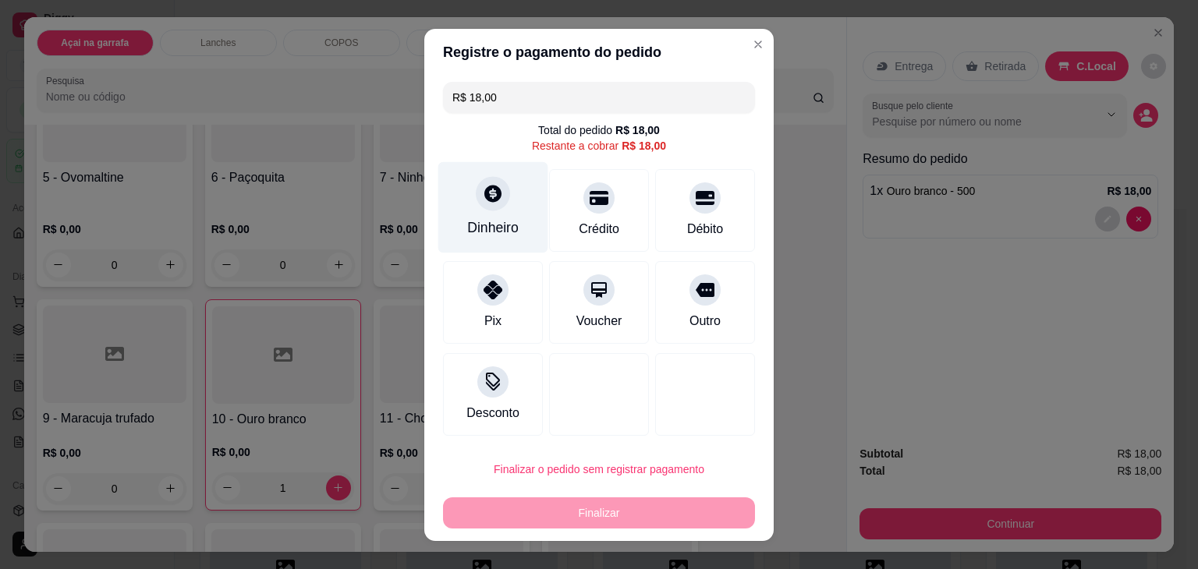
click at [477, 237] on div "Dinheiro" at bounding box center [492, 228] width 51 height 20
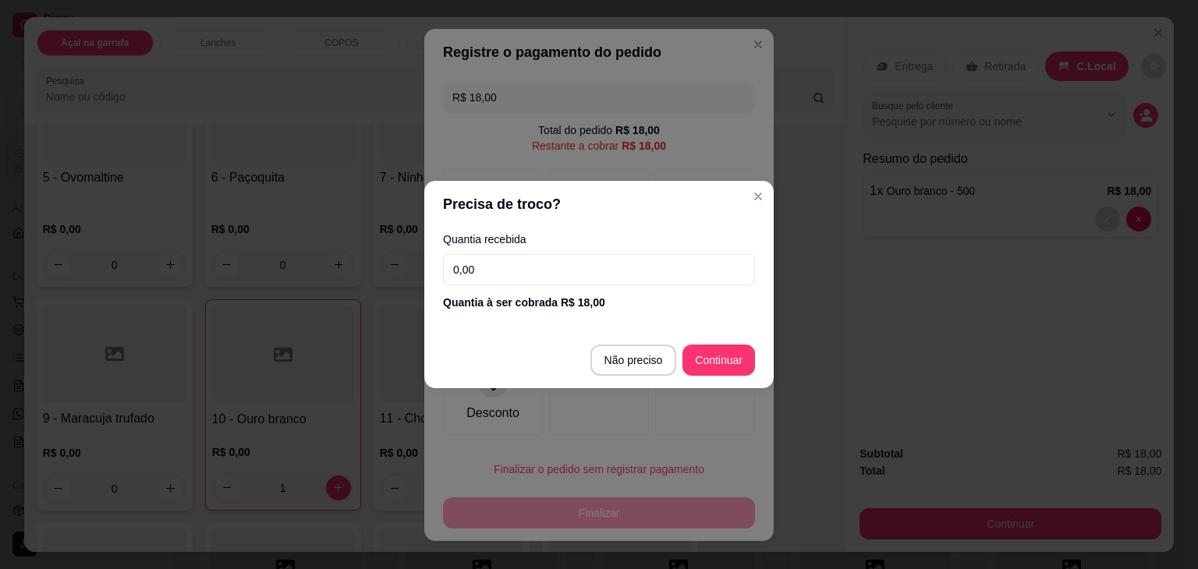
click at [537, 264] on input "0,00" at bounding box center [599, 269] width 312 height 31
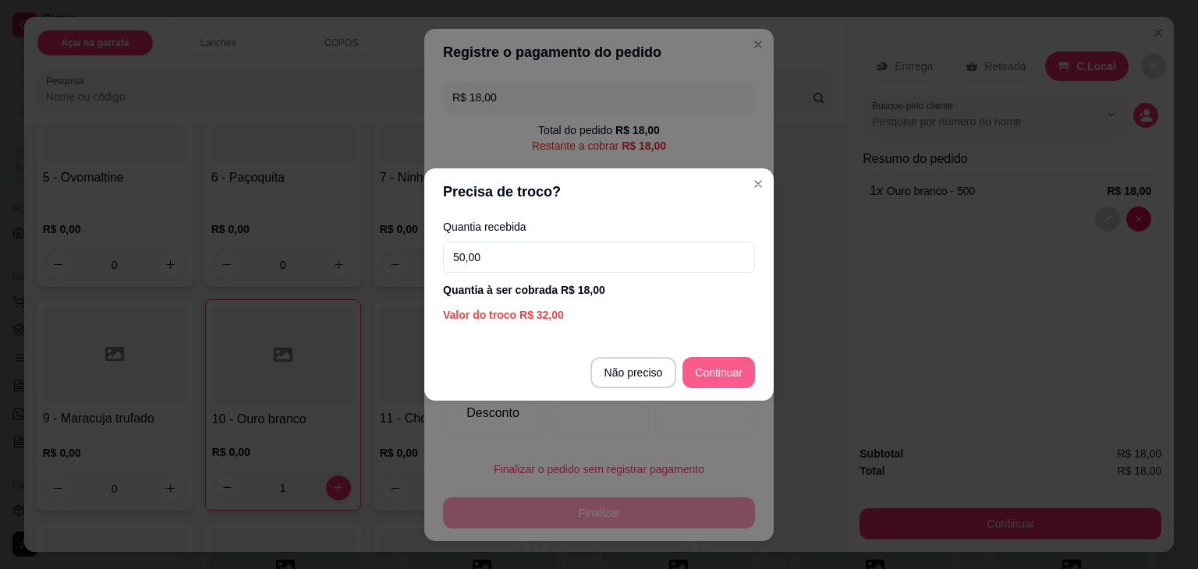
type input "50,00"
type input "R$ 0,00"
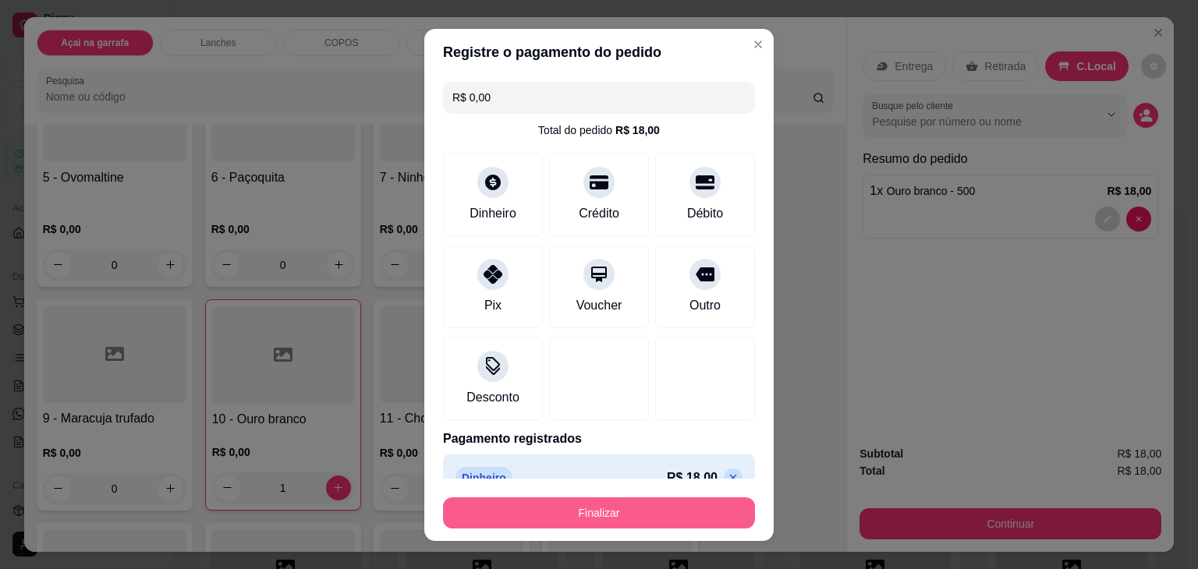
click at [532, 519] on button "Finalizar" at bounding box center [599, 513] width 312 height 31
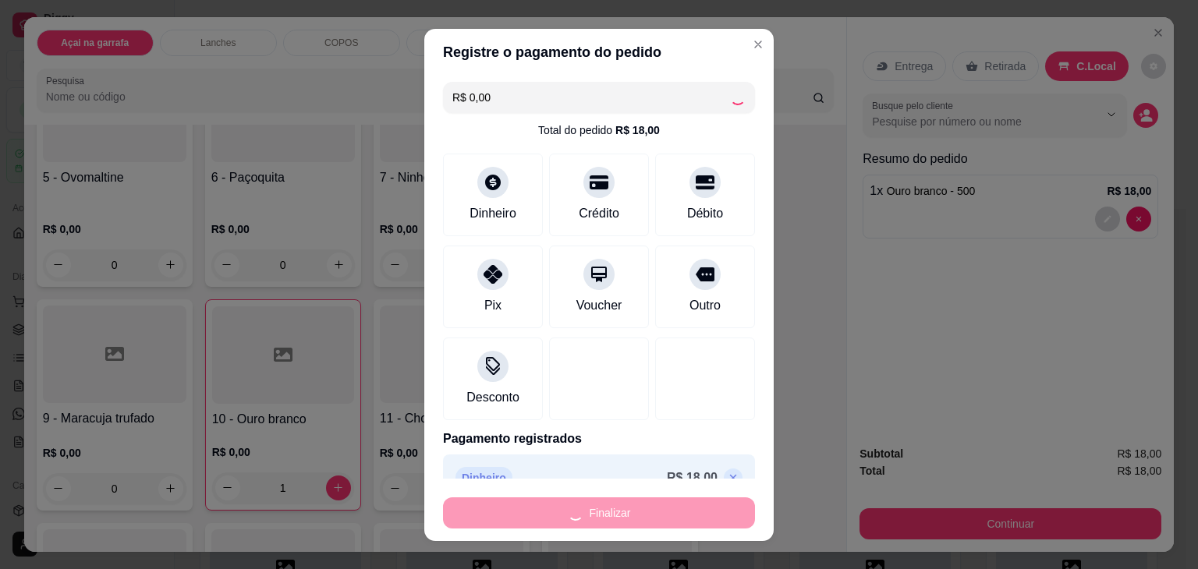
type input "0"
type input "-R$ 18,00"
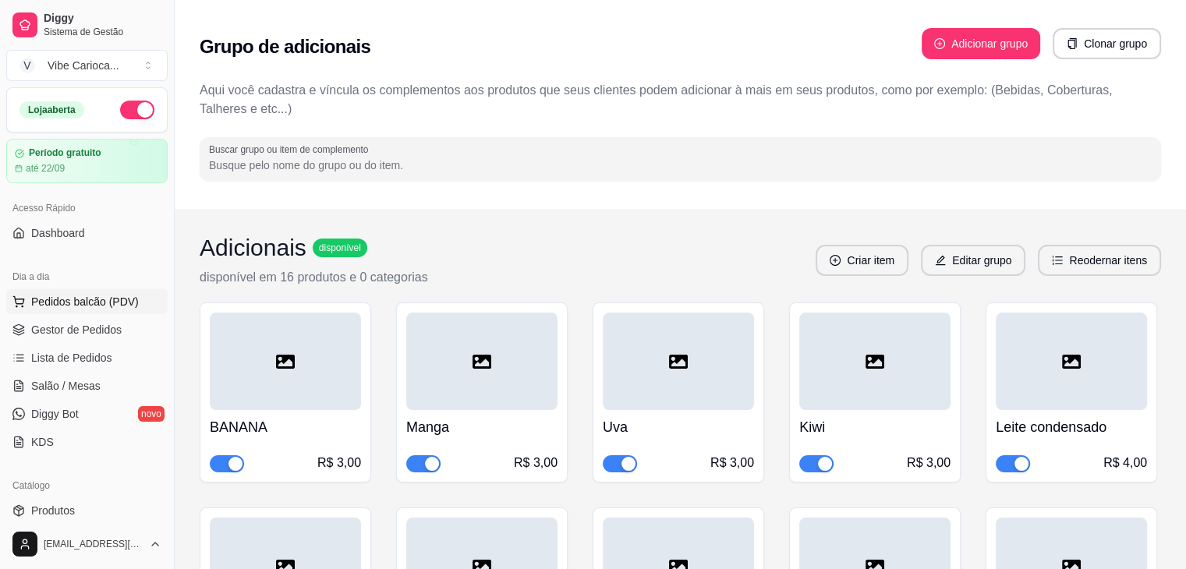
click at [14, 310] on button "Pedidos balcão (PDV)" at bounding box center [86, 301] width 161 height 25
